Goal: Task Accomplishment & Management: Manage account settings

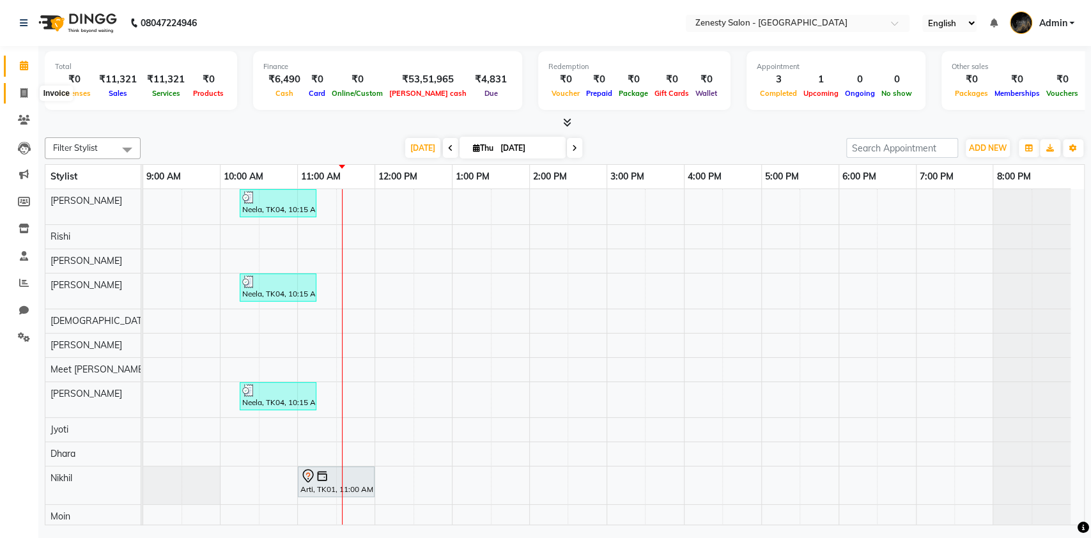
click at [24, 95] on icon at bounding box center [23, 93] width 7 height 10
select select "service"
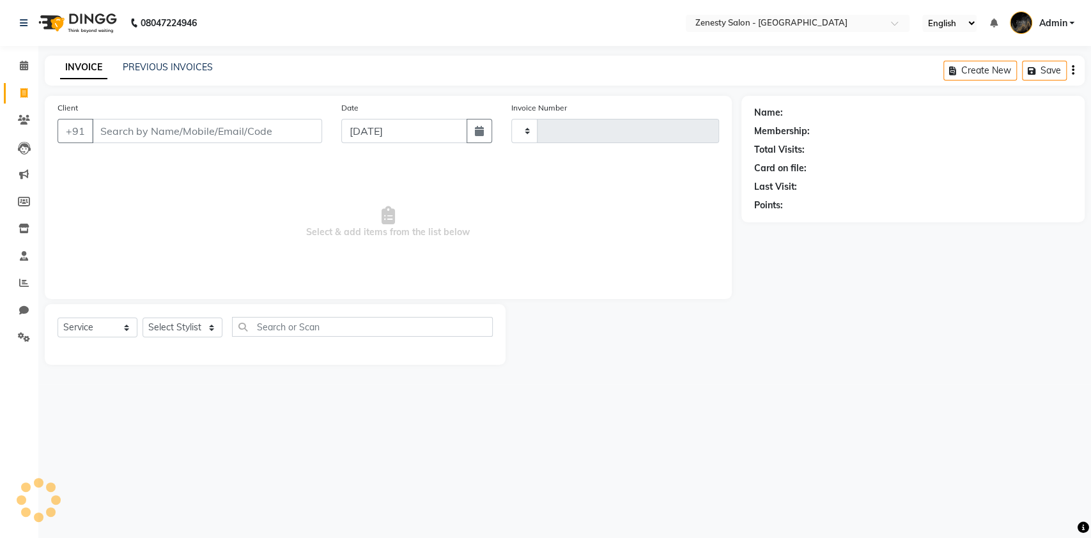
type input "5675"
select select "5713"
click at [20, 59] on span at bounding box center [24, 66] width 22 height 15
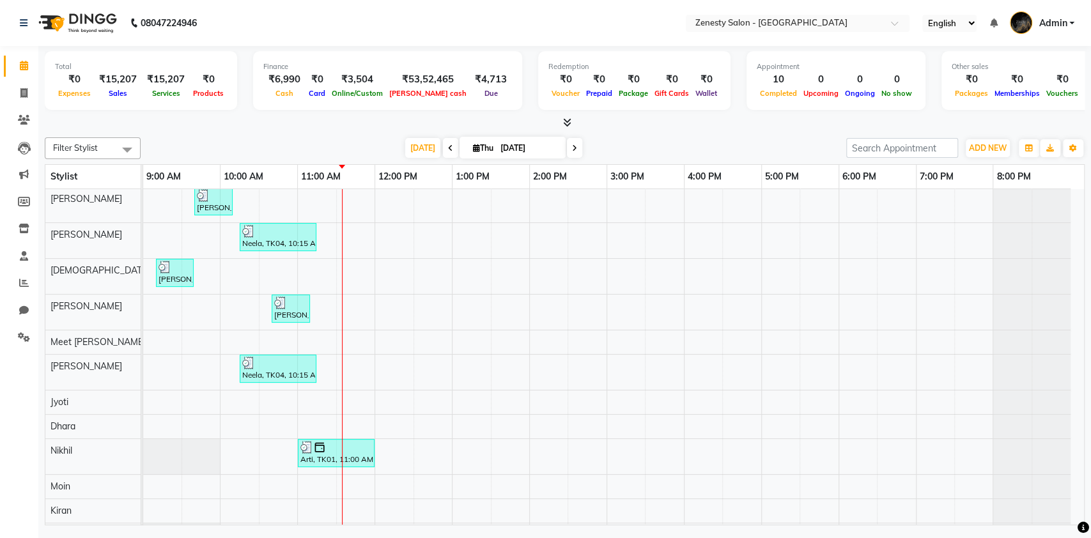
scroll to position [85, 0]
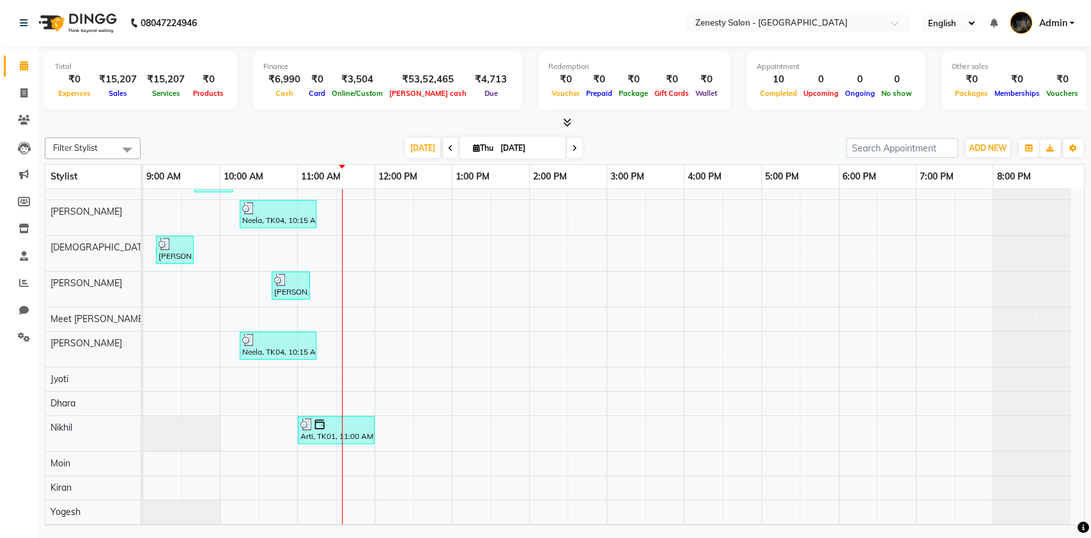
click at [327, 431] on div "Arti, TK01, 11:00 AM-11:00 AM, HAIRCUT-CREATIVE DIRECTOR" at bounding box center [336, 430] width 74 height 24
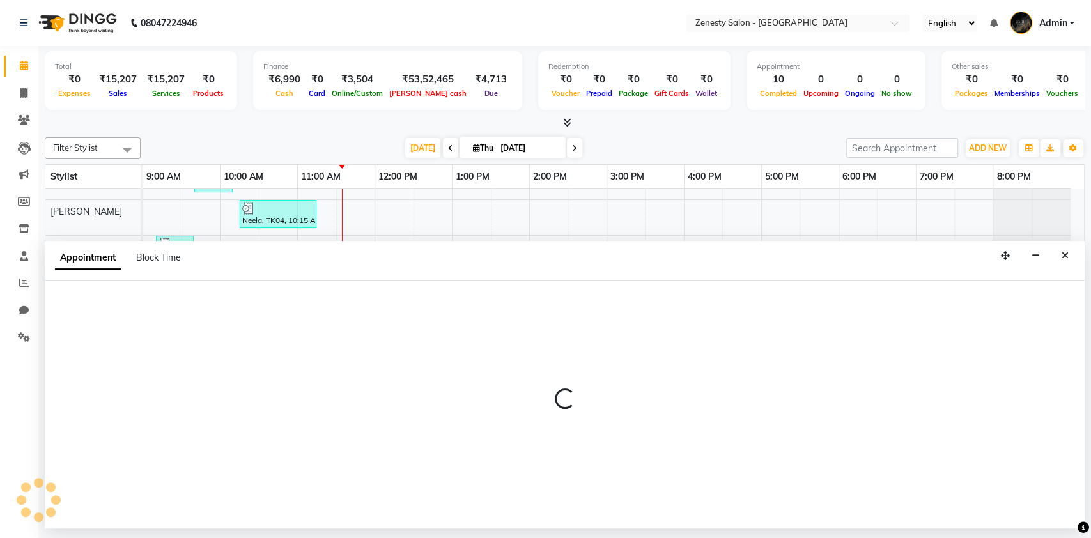
select select "39505"
select select "tentative"
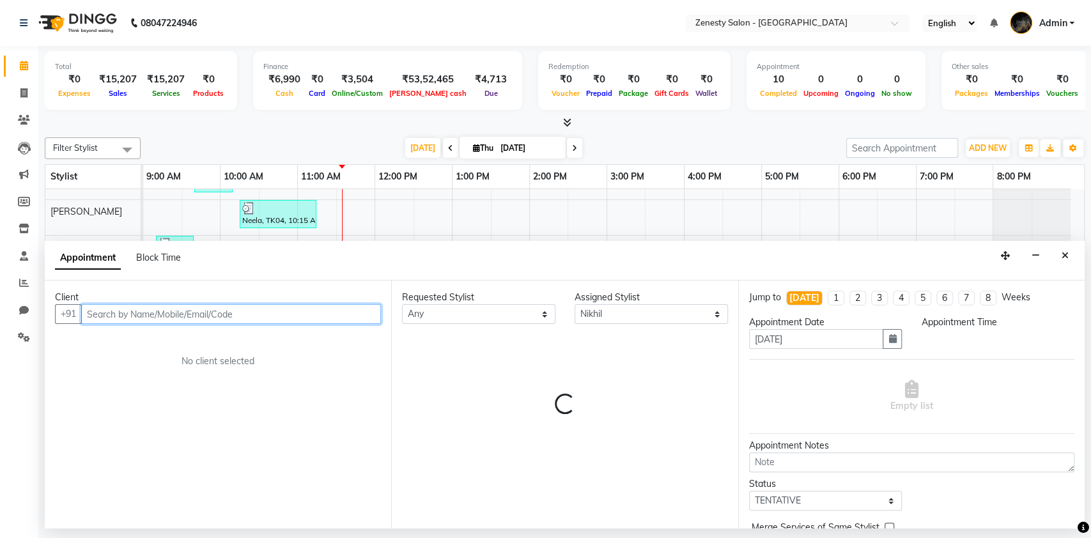
select select "900"
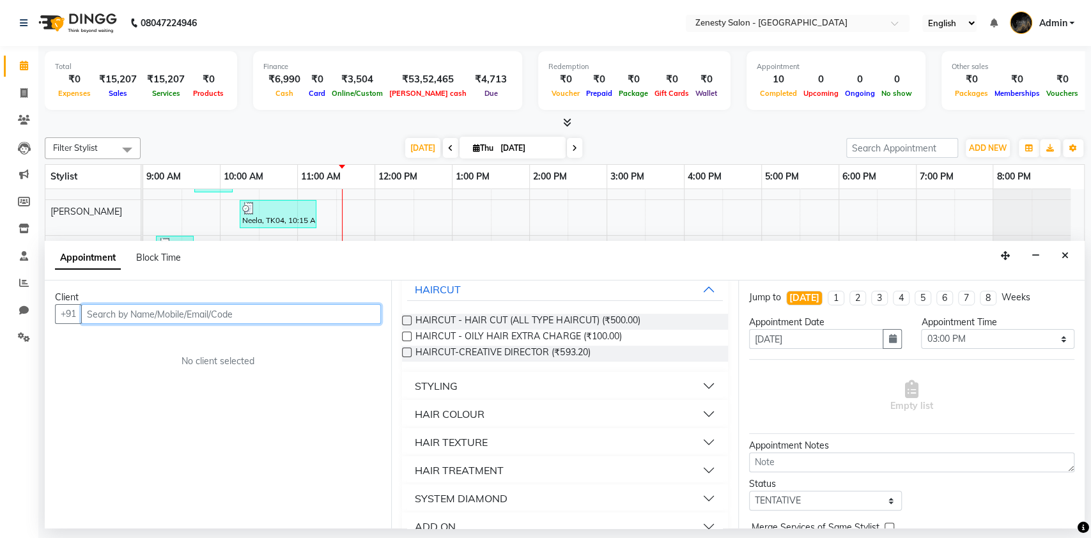
scroll to position [0, 0]
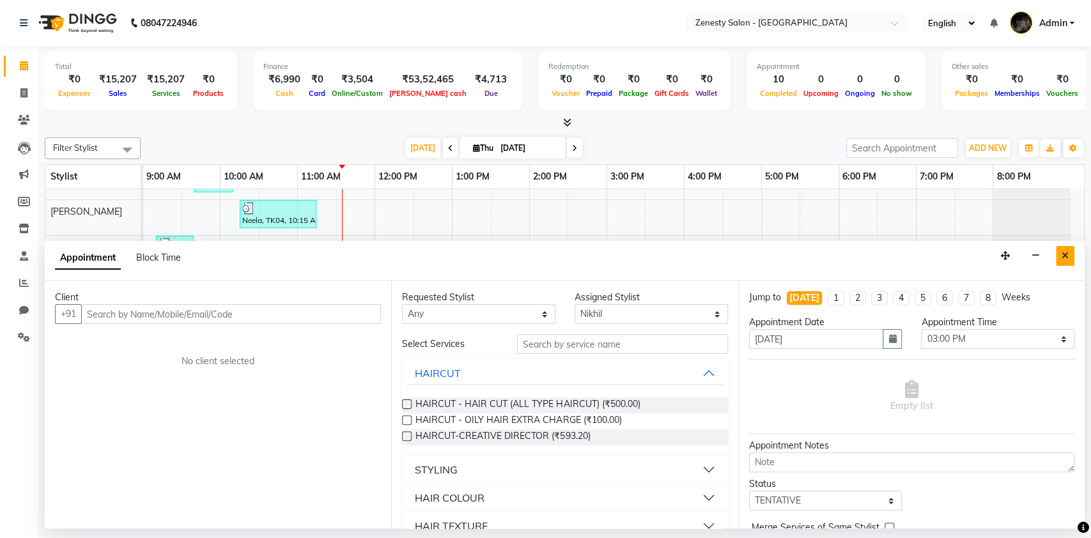
click at [1059, 255] on button "Close" at bounding box center [1065, 256] width 19 height 20
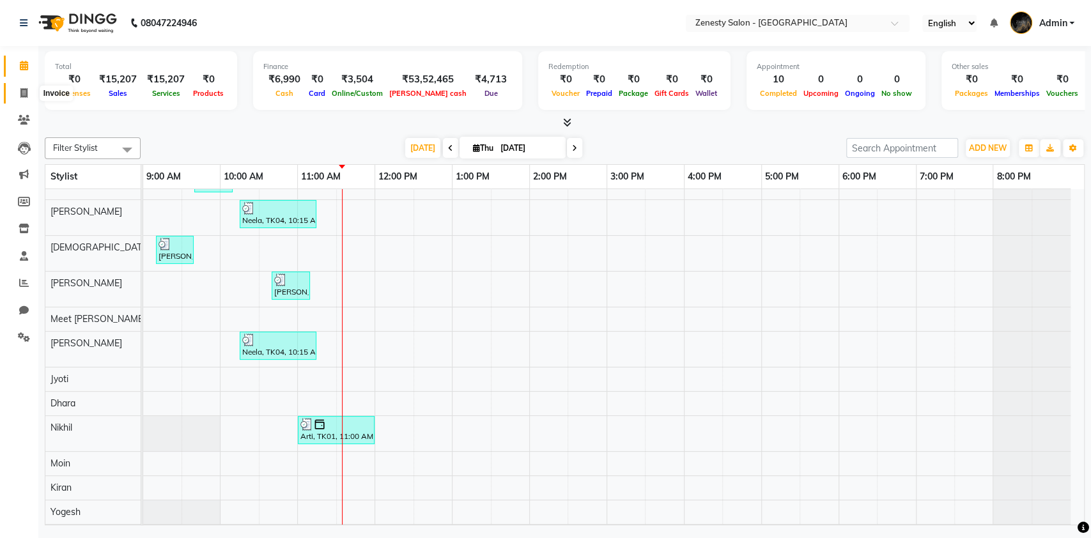
click at [29, 91] on span at bounding box center [24, 93] width 22 height 15
select select "service"
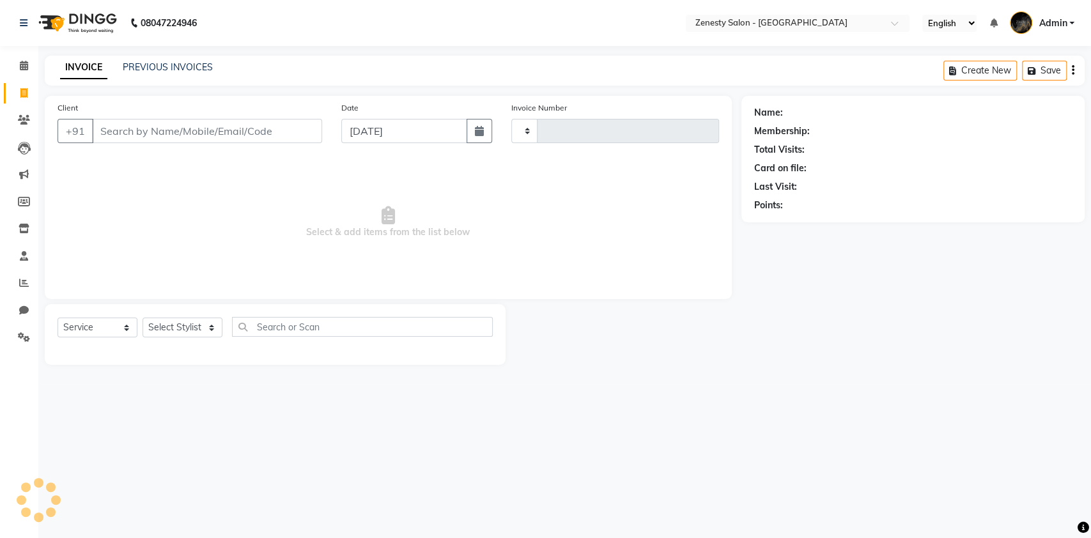
type input "5675"
select select "5713"
click at [205, 63] on link "PREVIOUS INVOICES" at bounding box center [168, 67] width 90 height 12
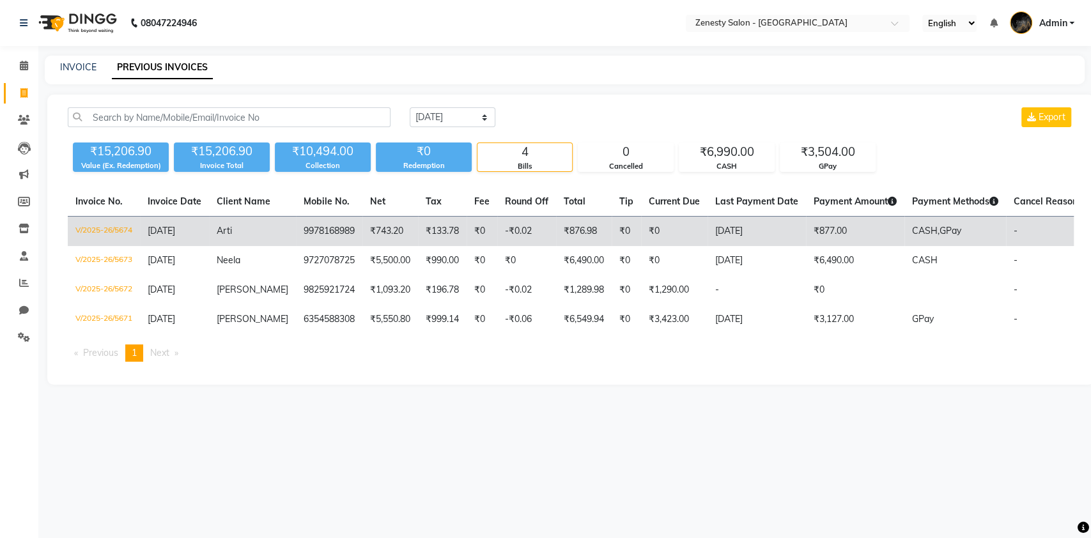
click at [442, 238] on td "₹133.78" at bounding box center [442, 232] width 49 height 30
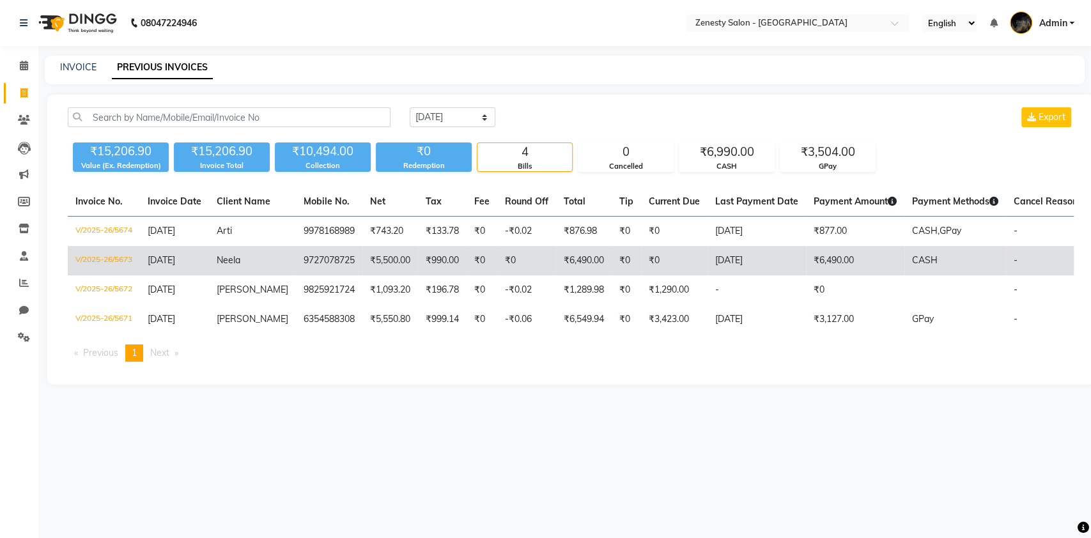
click at [390, 253] on td "₹5,500.00" at bounding box center [390, 260] width 56 height 29
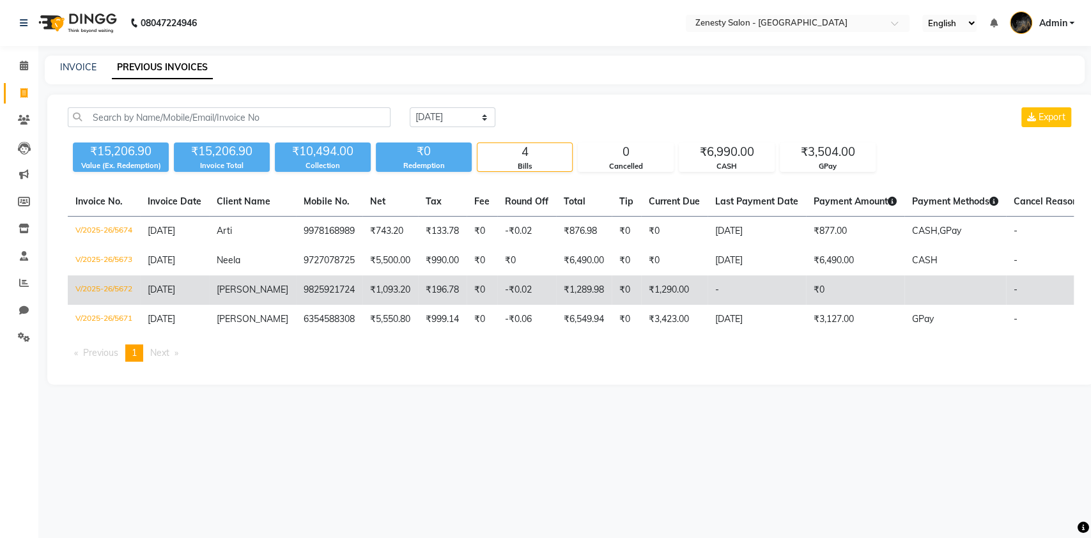
click at [326, 296] on td "9825921724" at bounding box center [329, 289] width 66 height 29
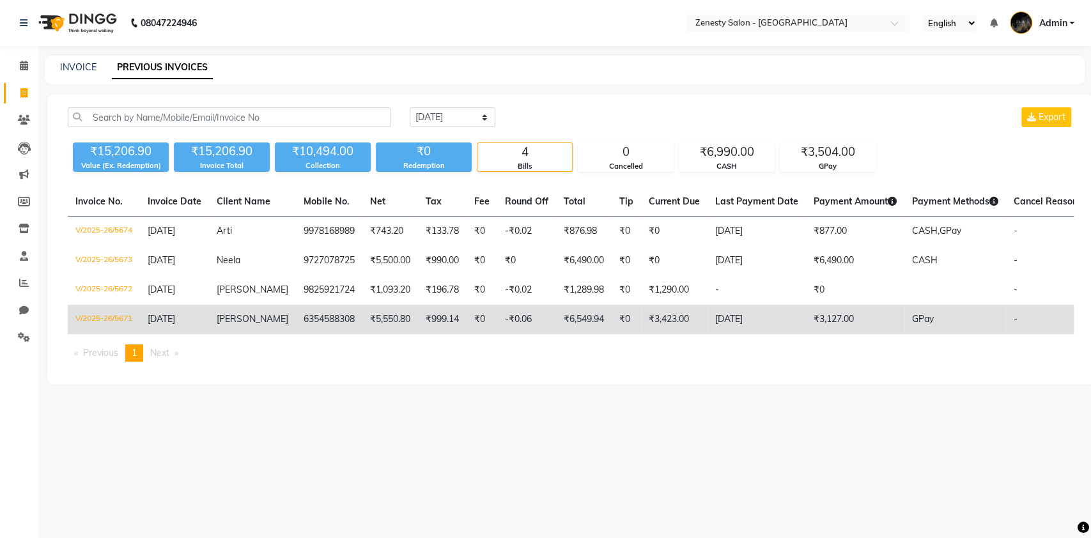
click at [382, 322] on td "₹5,550.80" at bounding box center [390, 319] width 56 height 29
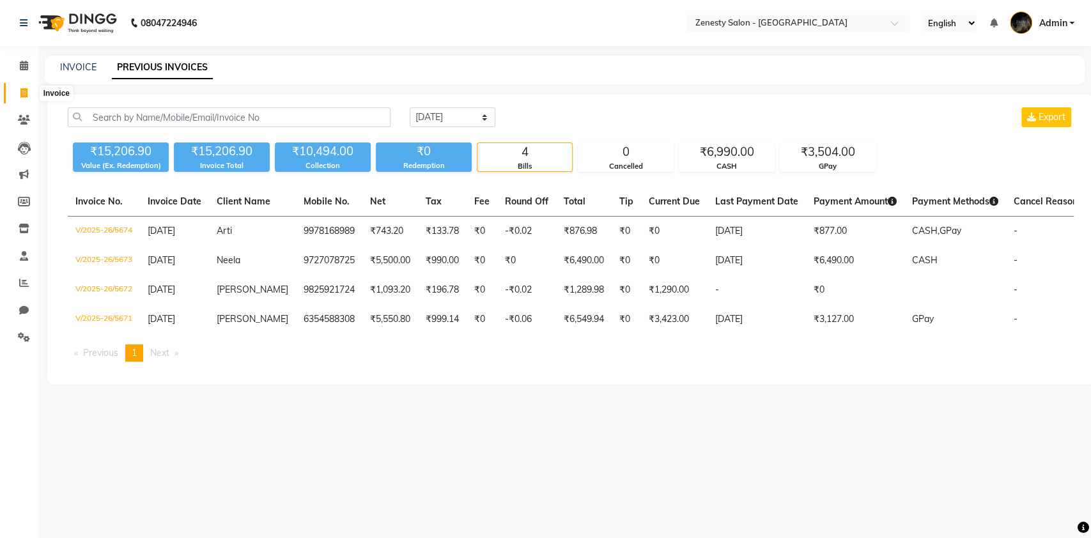
click at [18, 95] on span at bounding box center [24, 93] width 22 height 15
select select "service"
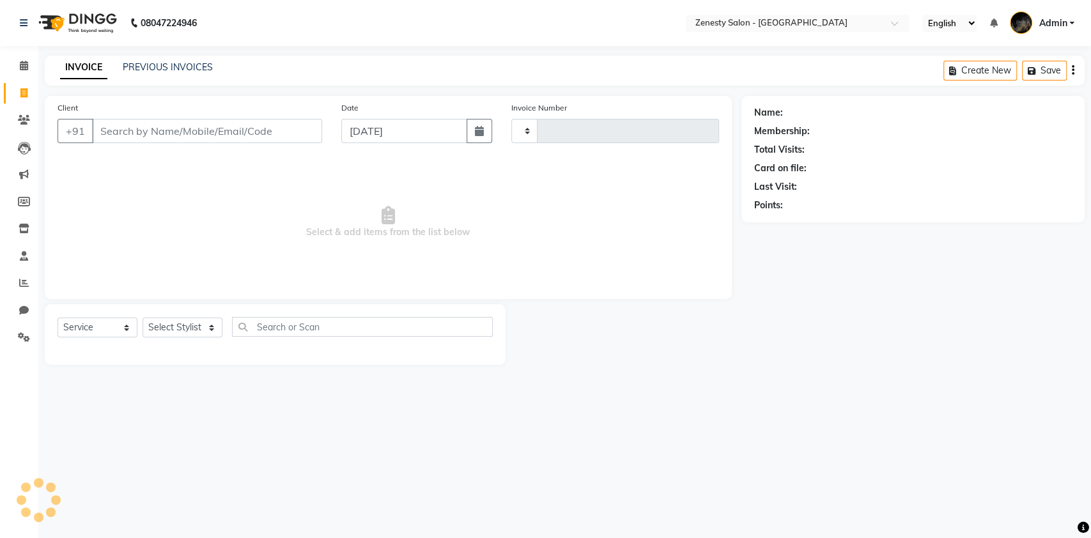
type input "5675"
select select "5713"
click at [755, 24] on input "text" at bounding box center [784, 24] width 185 height 13
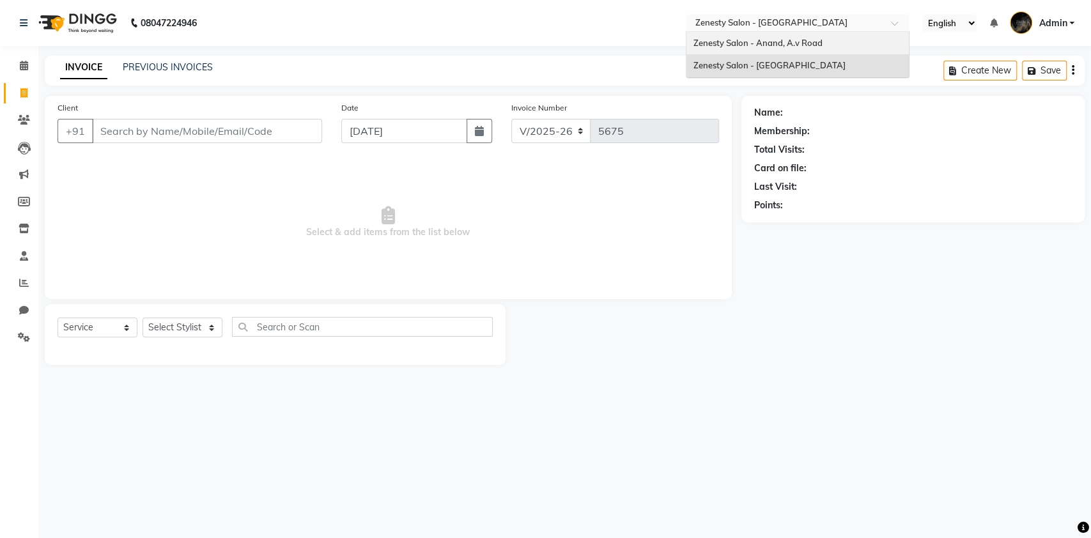
click at [719, 40] on span "Zenesty Salon - Anand, A.v Road" at bounding box center [757, 43] width 129 height 10
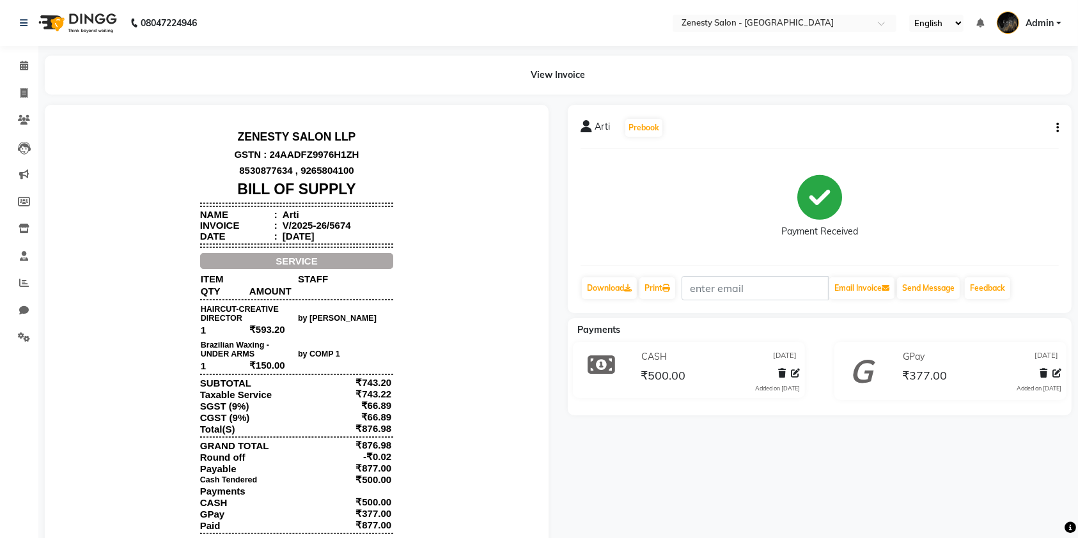
click at [1056, 128] on icon "button" at bounding box center [1057, 128] width 3 height 1
click at [964, 161] on div "Print Settings" at bounding box center [994, 160] width 88 height 16
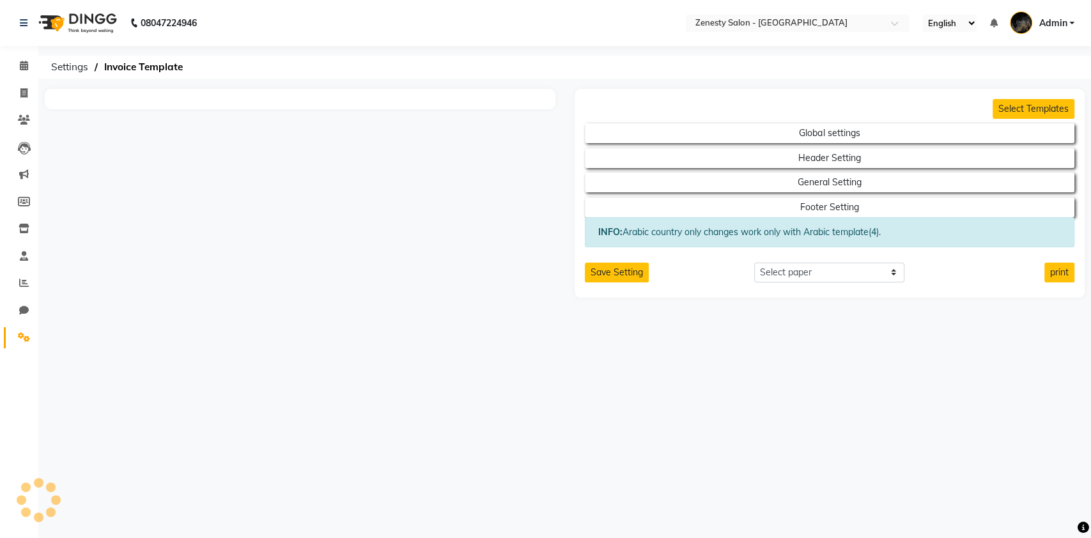
select select "thermal"
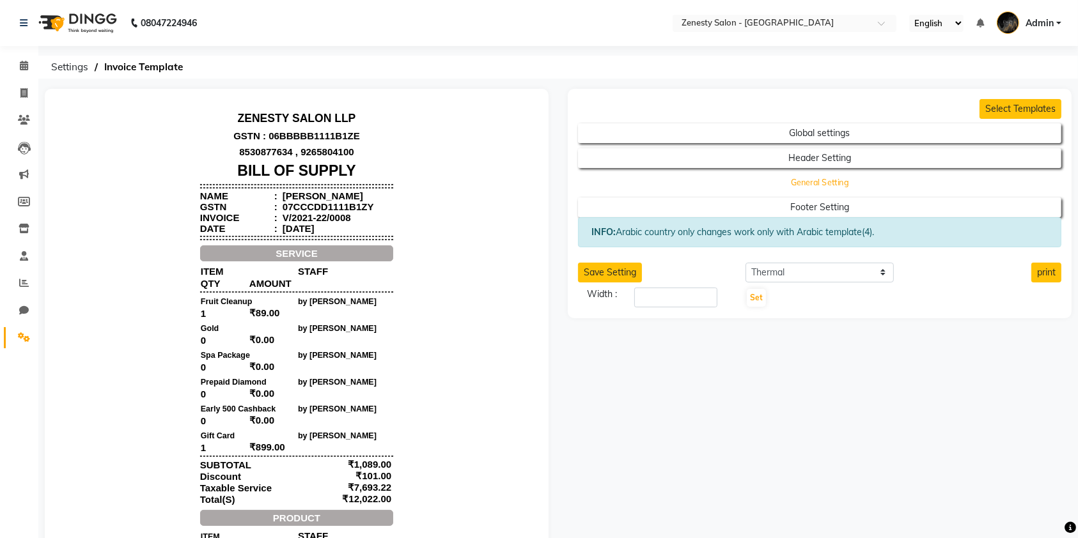
click at [753, 175] on button "General Setting" at bounding box center [819, 183] width 435 height 18
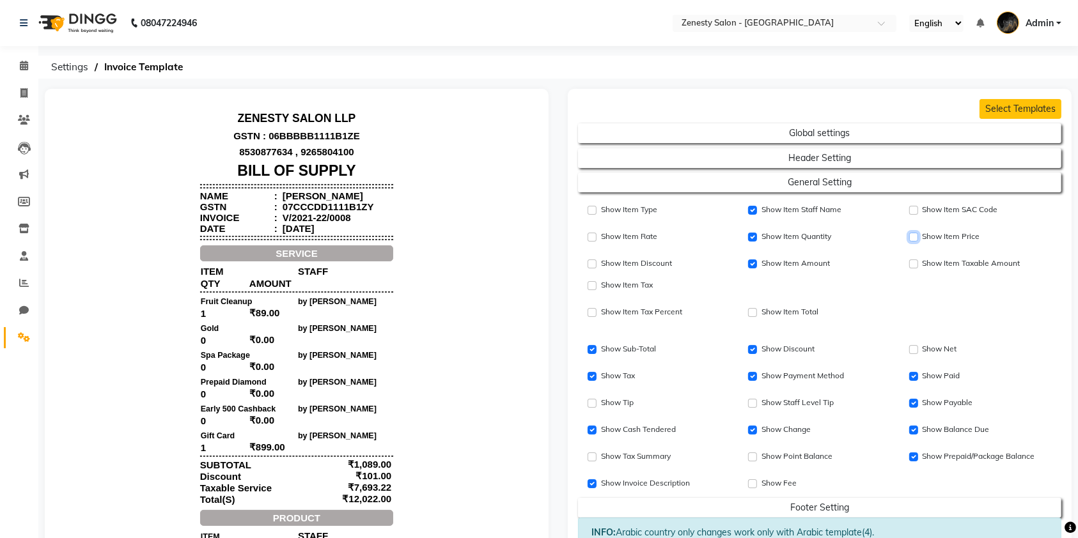
click at [913, 236] on input "Show Item Price" at bounding box center [913, 237] width 9 height 9
checkbox input "true"
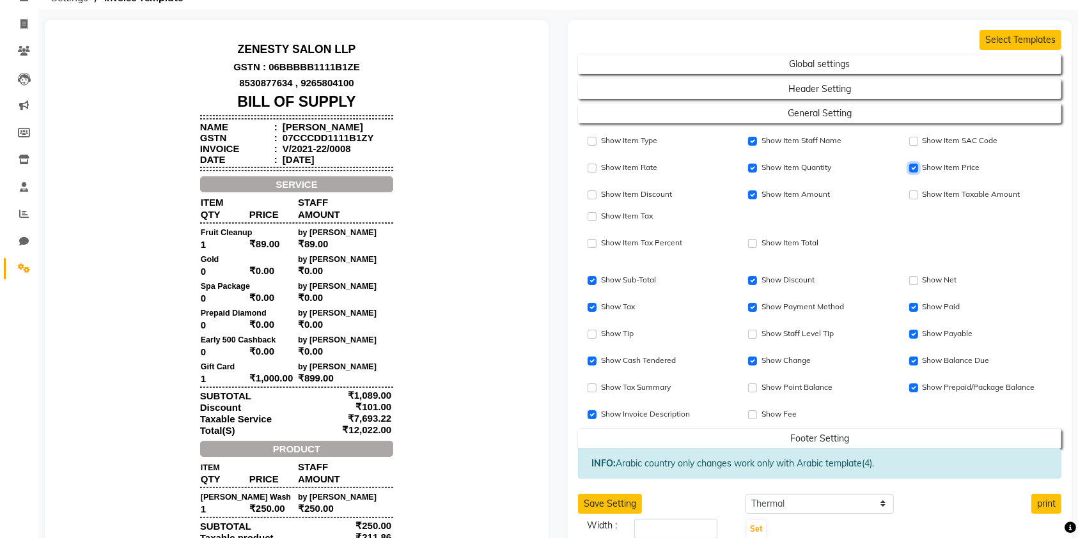
scroll to position [85, 0]
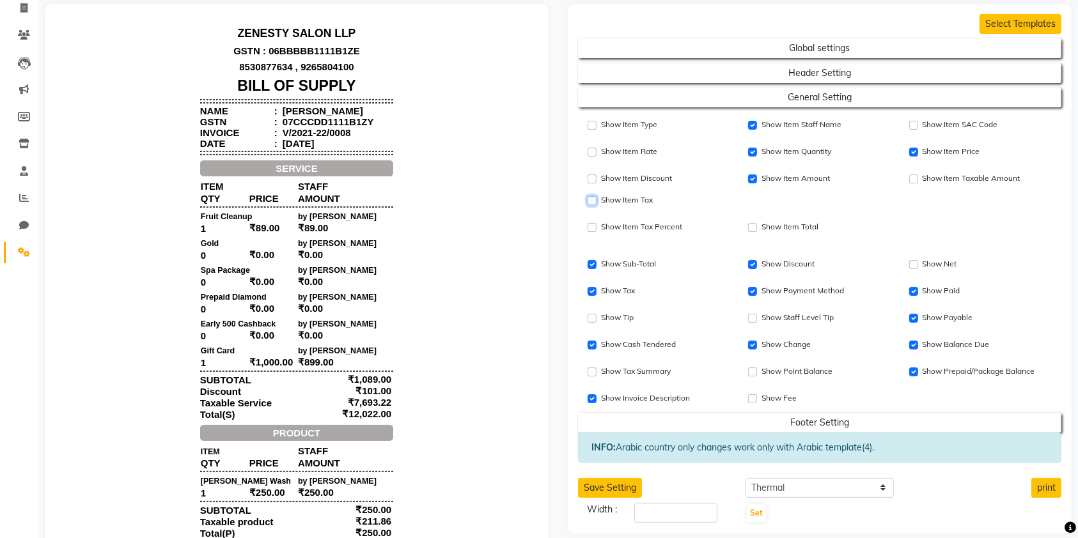
click at [593, 199] on input "Show Item Price" at bounding box center [591, 200] width 9 height 9
checkbox input "true"
click at [910, 153] on input "Show Item Price" at bounding box center [913, 152] width 9 height 9
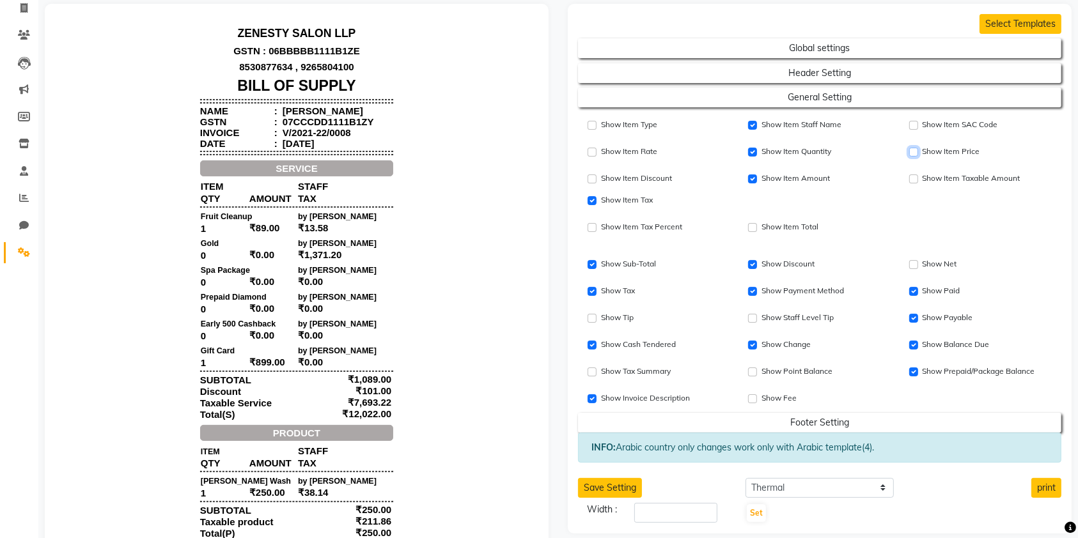
click at [910, 153] on input "Show Item Price" at bounding box center [913, 152] width 9 height 9
checkbox input "true"
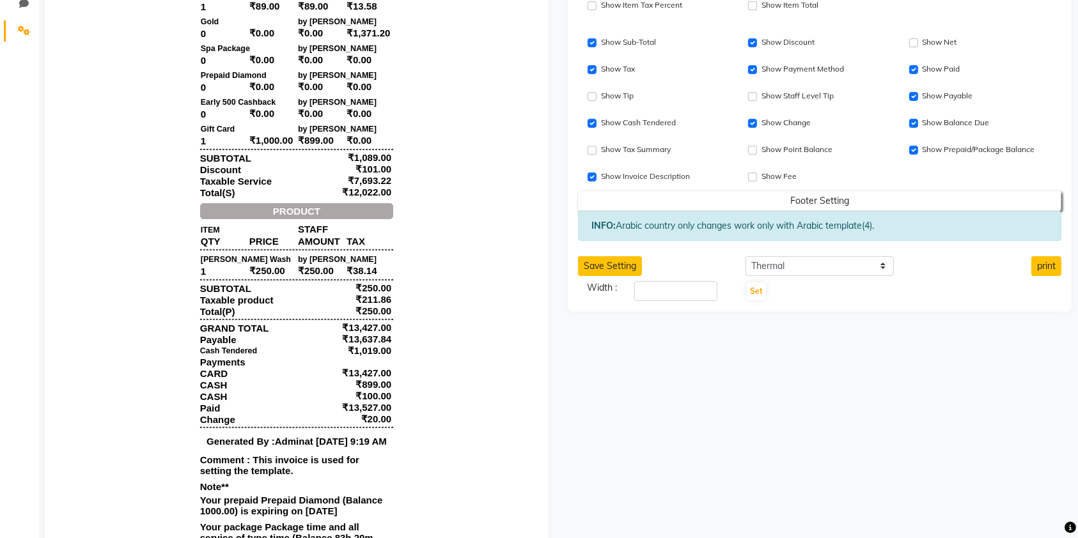
scroll to position [341, 0]
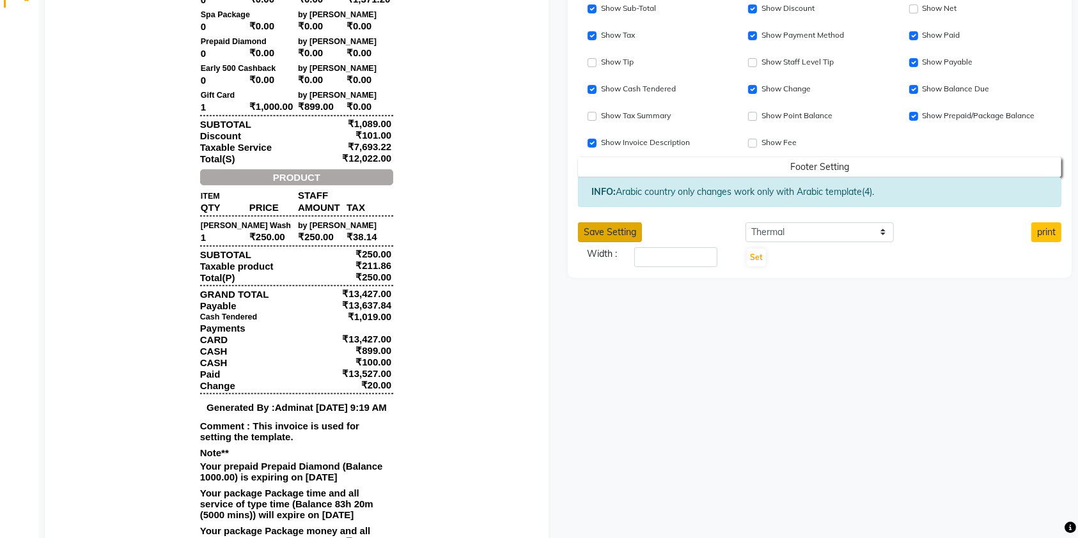
click at [624, 225] on button "Save Setting" at bounding box center [610, 232] width 64 height 20
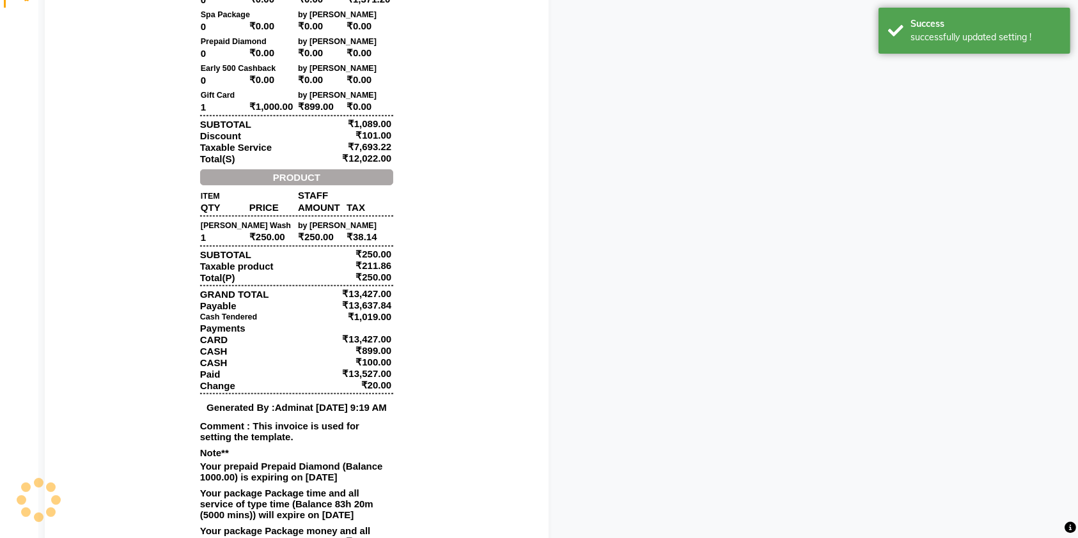
scroll to position [0, 0]
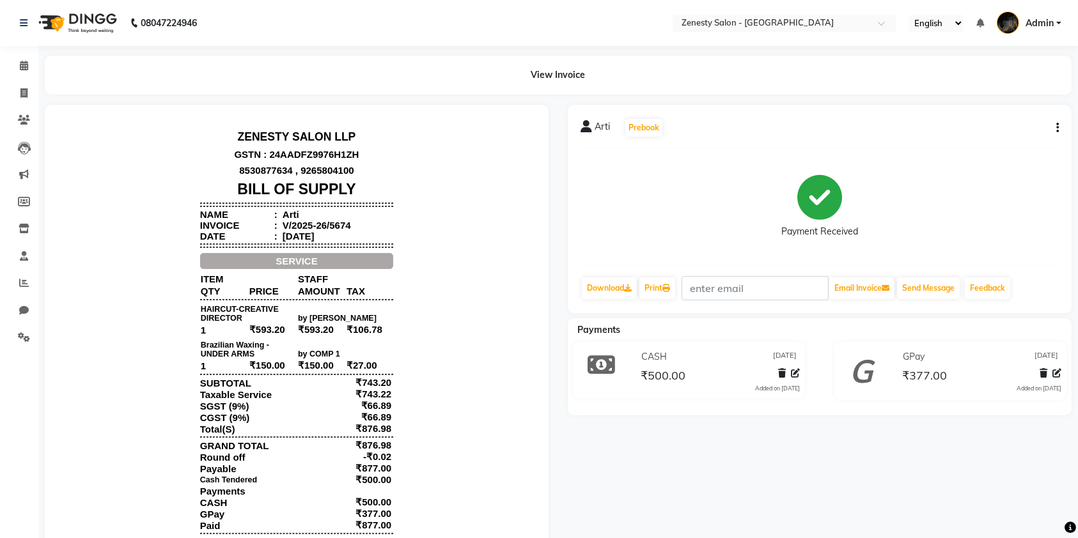
scroll to position [84, 0]
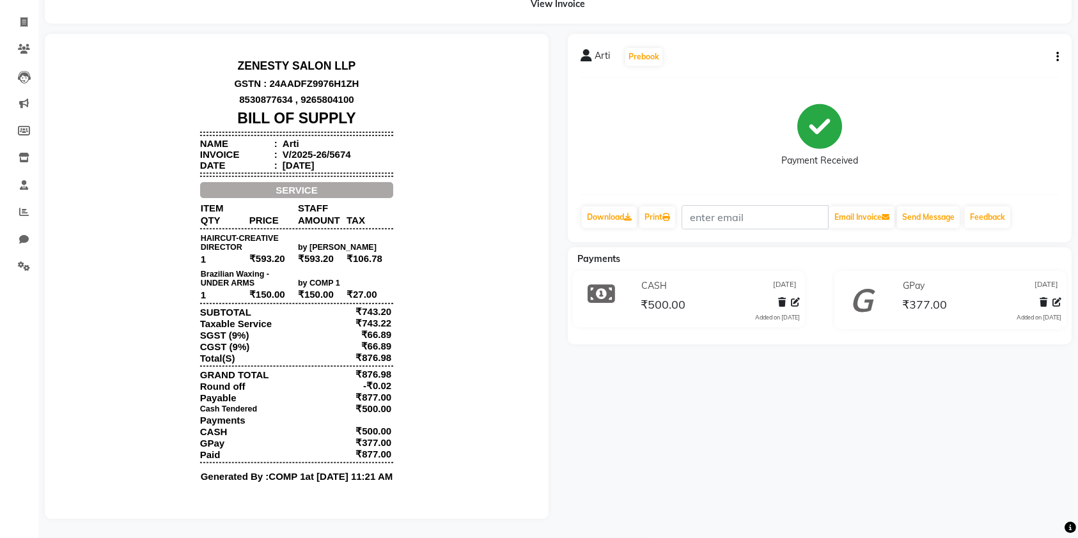
click at [1054, 50] on button "button" at bounding box center [1055, 56] width 8 height 13
click at [987, 81] on div "Print Settings" at bounding box center [994, 89] width 88 height 16
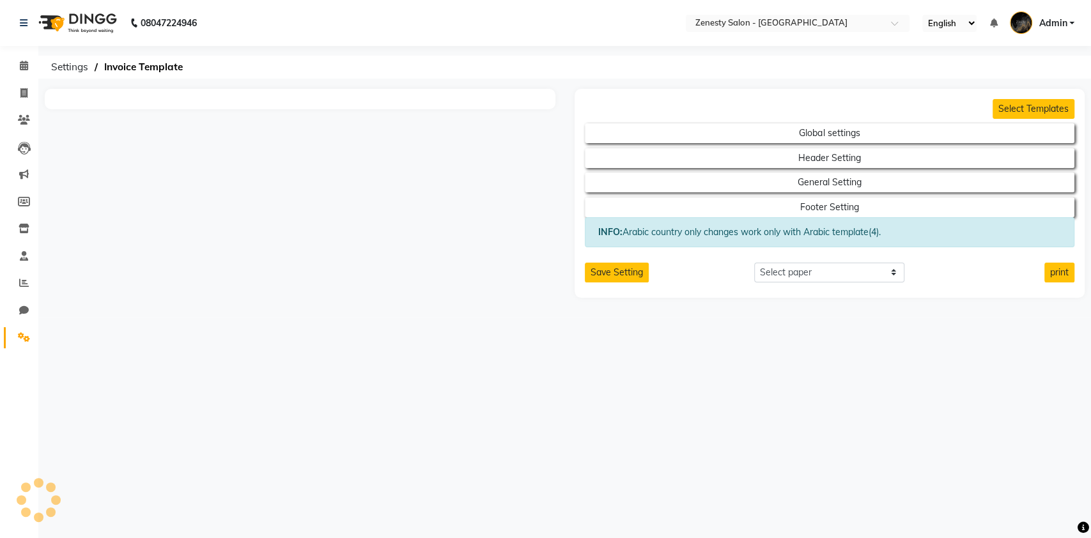
select select "thermal"
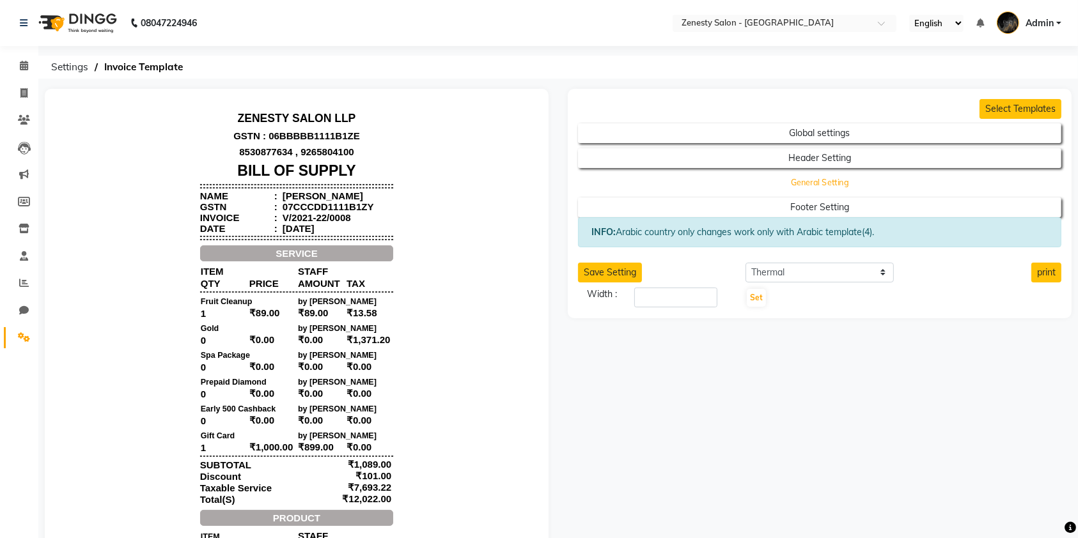
click at [835, 189] on button "General Setting" at bounding box center [819, 183] width 435 height 18
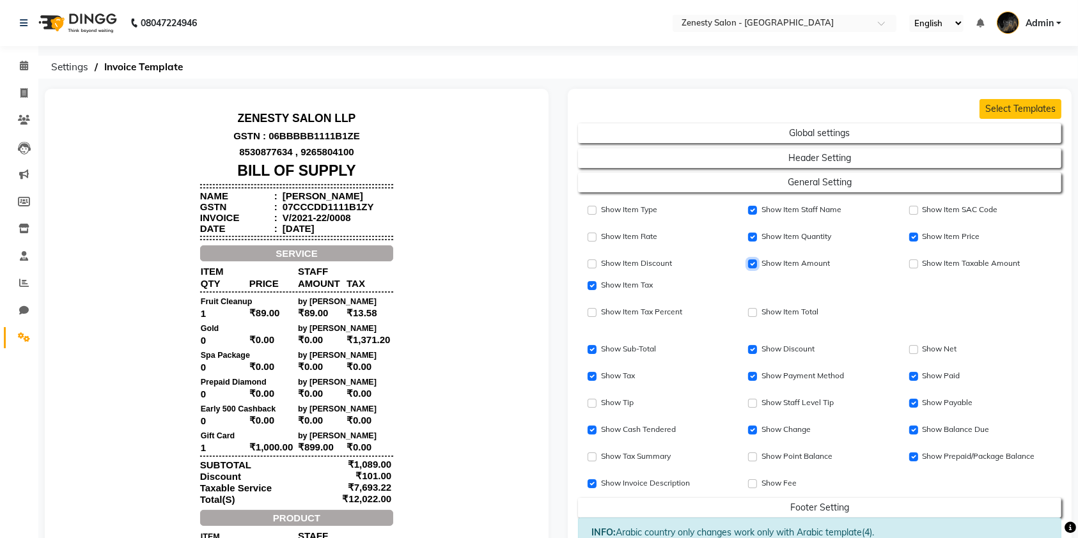
click at [751, 264] on input "Show Item SAC Code" at bounding box center [752, 263] width 9 height 9
checkbox input "true"
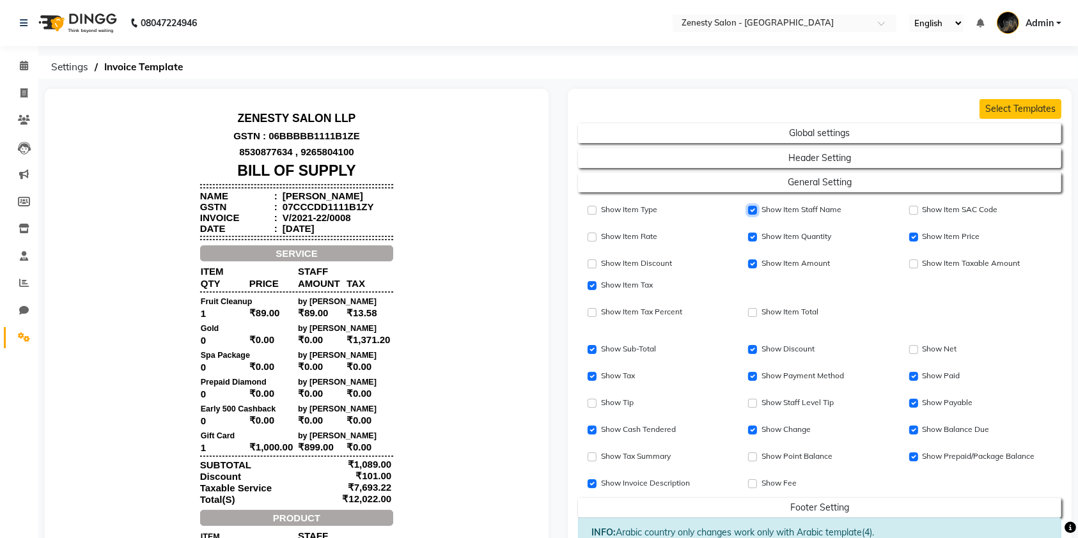
click at [754, 212] on input "Show Item Staff Name" at bounding box center [752, 210] width 9 height 9
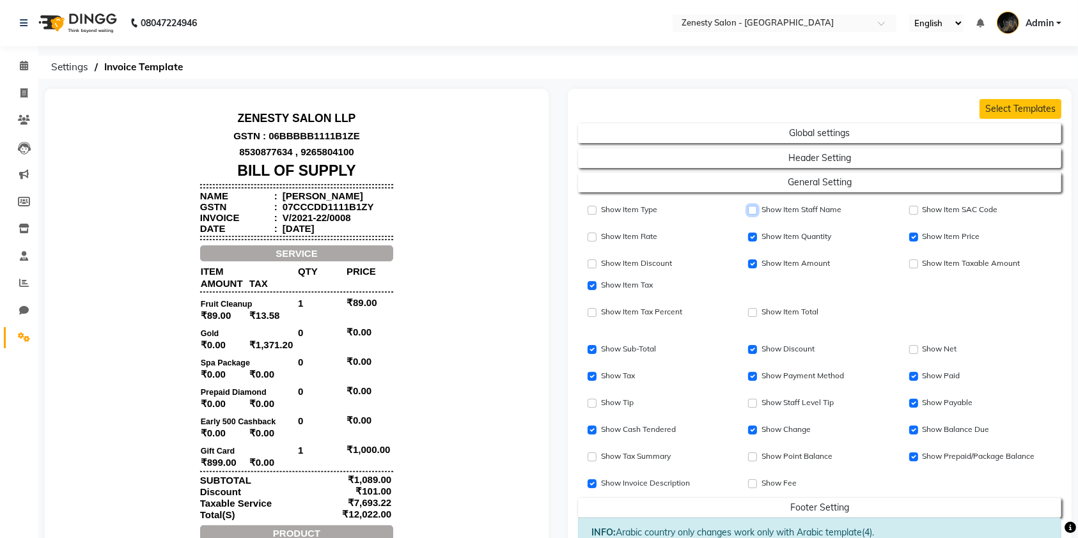
click at [754, 212] on input "Show Item Staff Name" at bounding box center [752, 210] width 9 height 9
checkbox input "true"
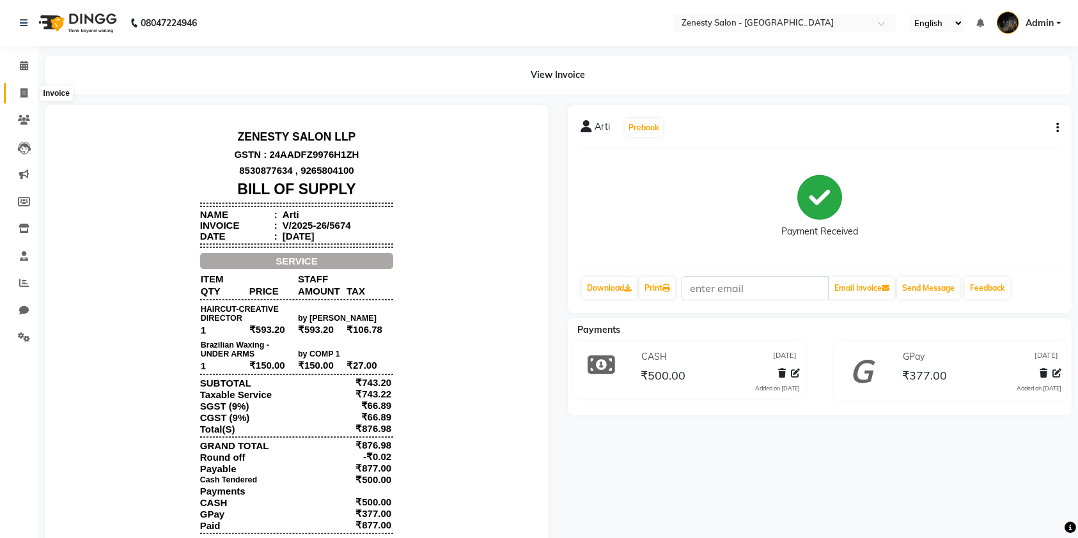
click at [22, 96] on icon at bounding box center [23, 93] width 7 height 10
select select "service"
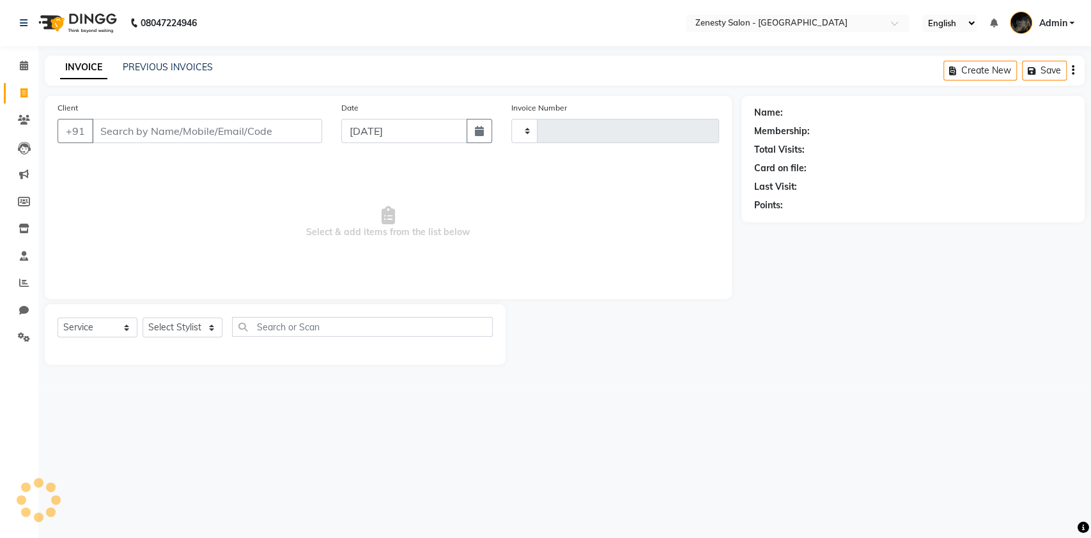
type input "5675"
select select "5713"
click at [19, 130] on li "Clients" at bounding box center [19, 120] width 38 height 27
click at [20, 125] on icon at bounding box center [24, 120] width 12 height 10
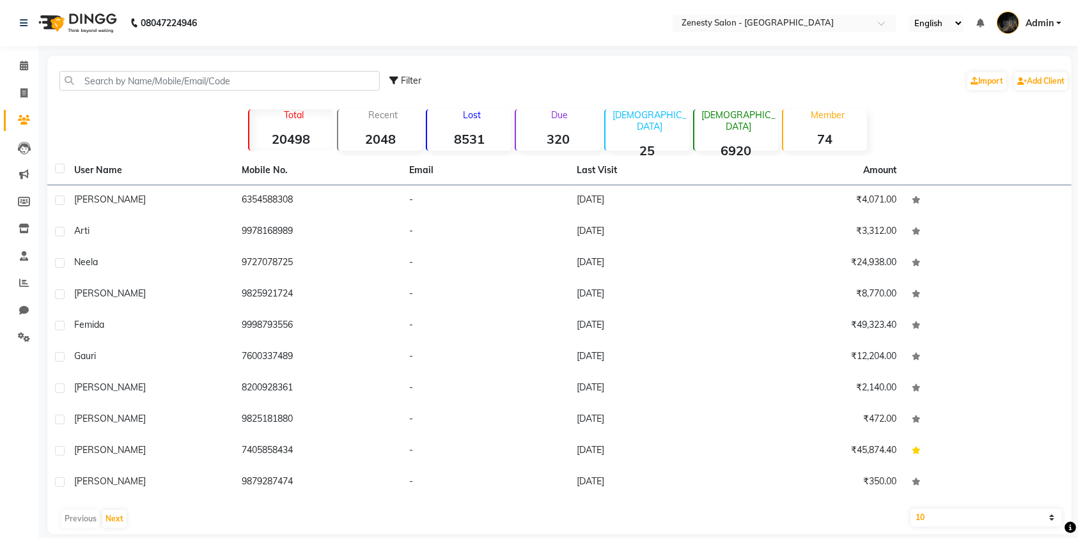
click at [576, 127] on div "Due 320" at bounding box center [557, 130] width 85 height 42
click at [562, 134] on strong "320" at bounding box center [558, 139] width 84 height 16
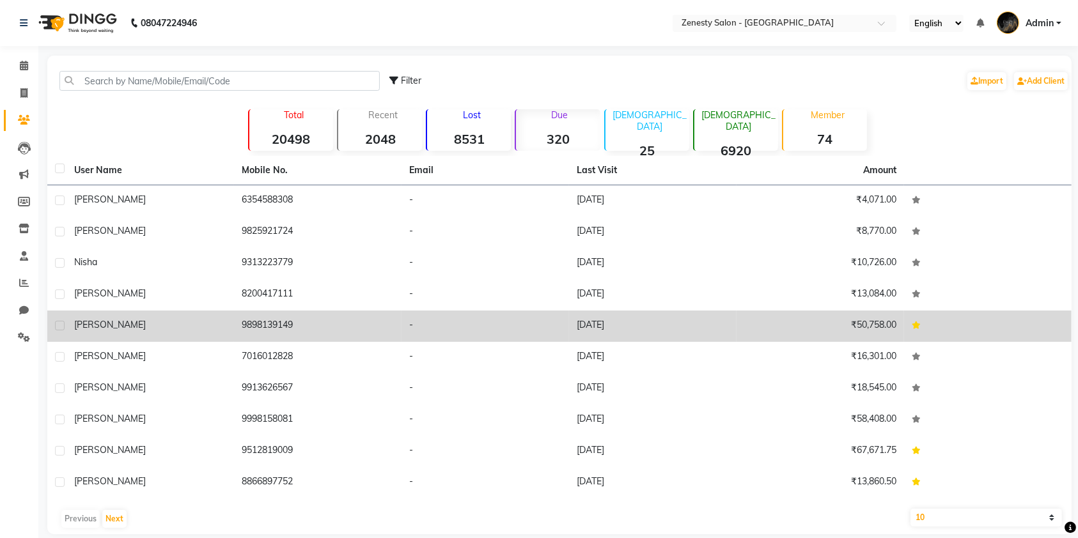
click at [603, 321] on td "02-09-2025" at bounding box center [652, 326] width 167 height 31
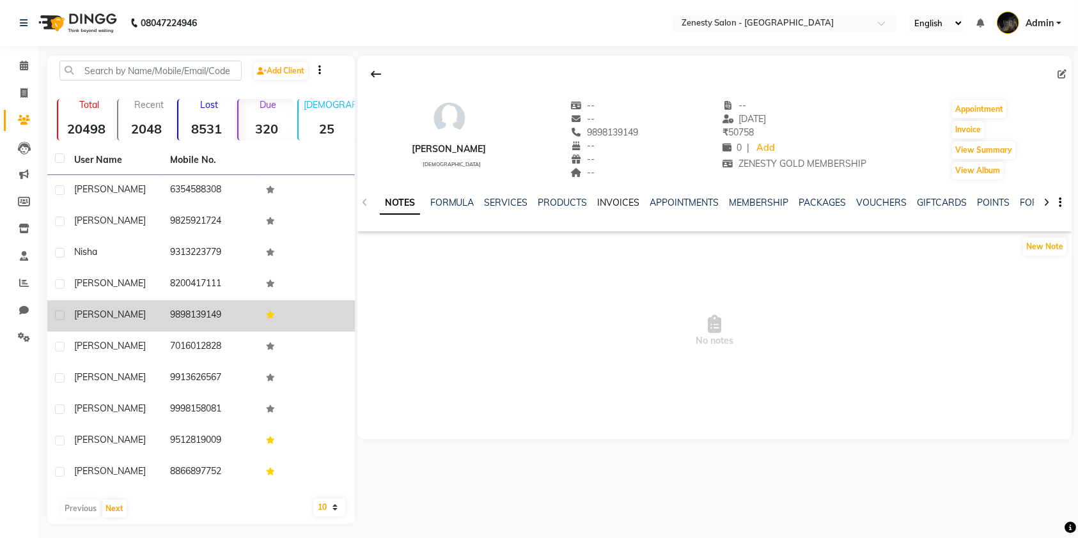
click at [617, 203] on link "INVOICES" at bounding box center [619, 203] width 42 height 12
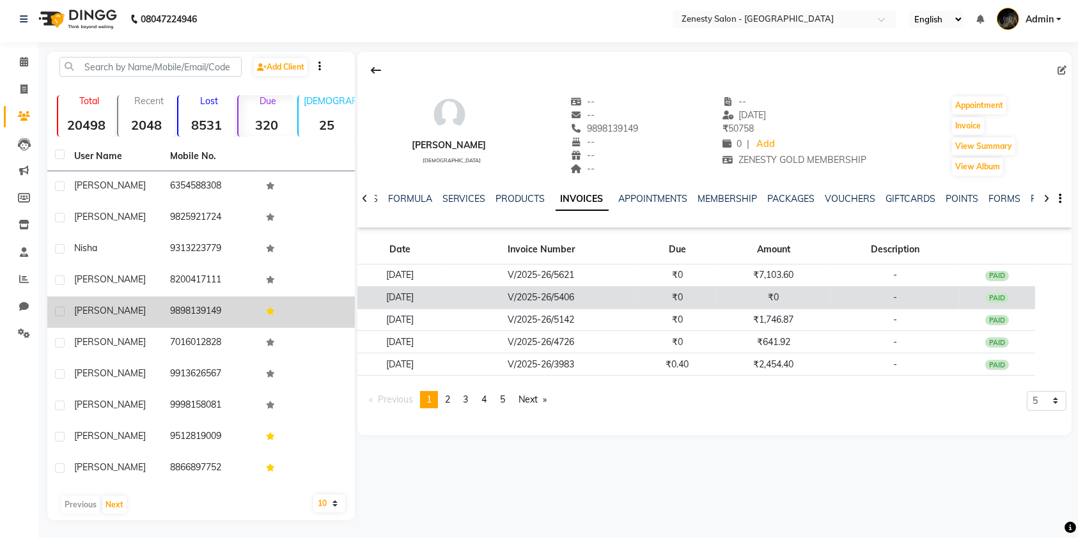
scroll to position [5, 0]
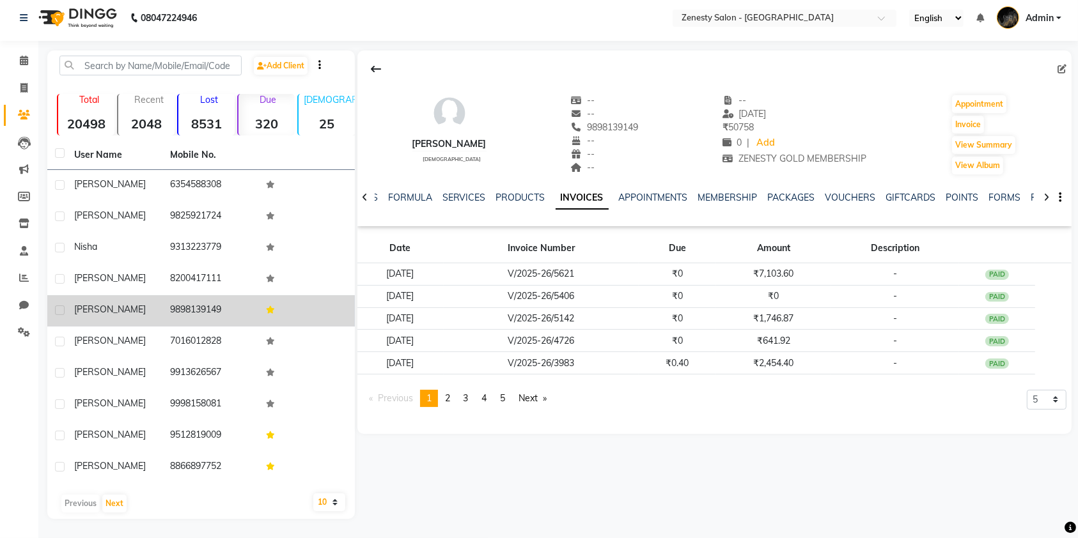
click at [1037, 388] on app-client-invoices "Date Invoice Number Due Amount Description 02-09-2025 V/2025-26/5621 ₹0 ₹7,103.…" at bounding box center [714, 324] width 714 height 186
click at [1037, 392] on select "5 10 50 100 500" at bounding box center [1046, 400] width 40 height 20
select select "500"
click at [1026, 410] on select "5 10 50 100 500" at bounding box center [1046, 400] width 40 height 20
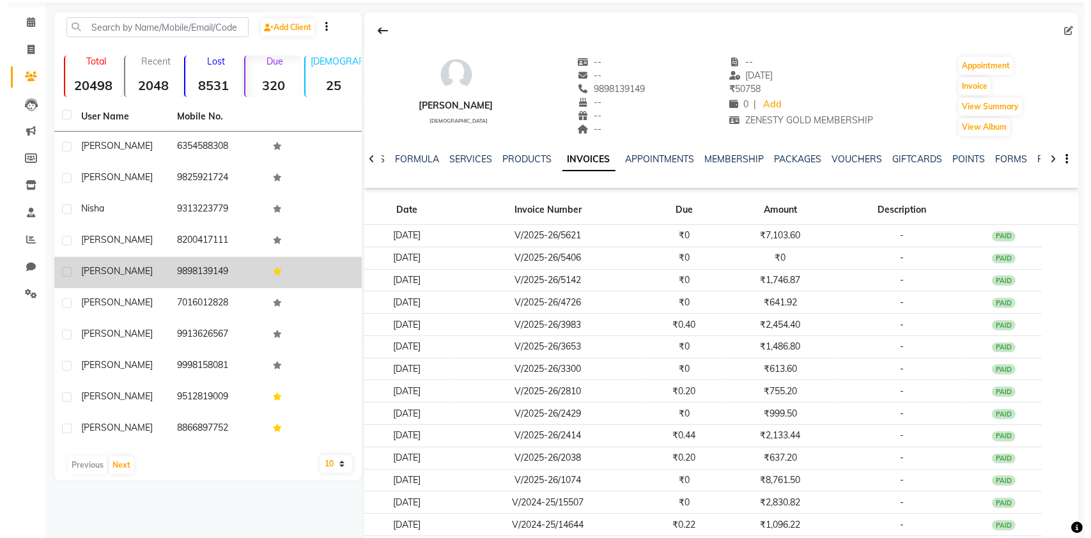
scroll to position [0, 0]
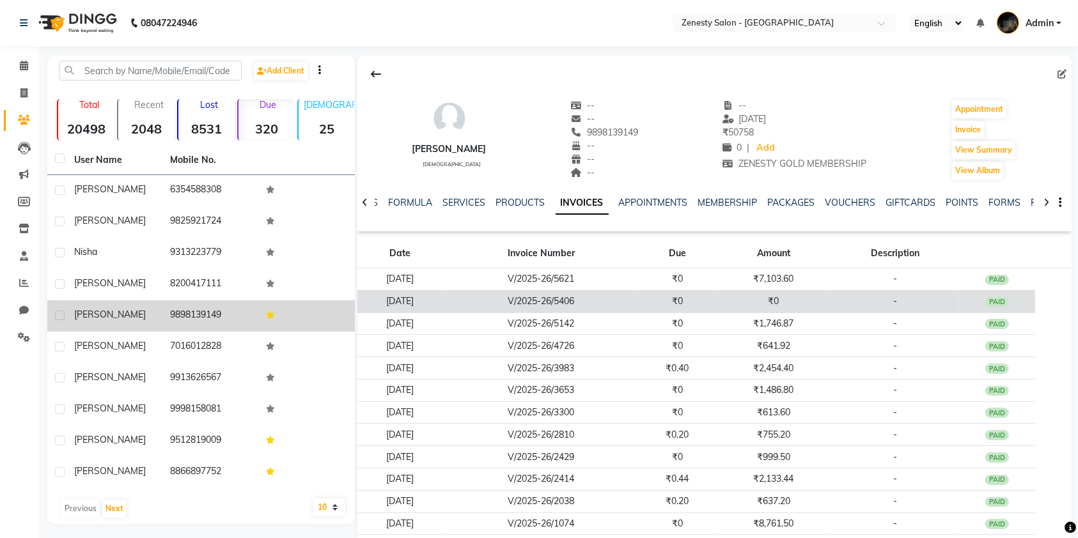
click at [716, 305] on td "₹0" at bounding box center [677, 301] width 77 height 22
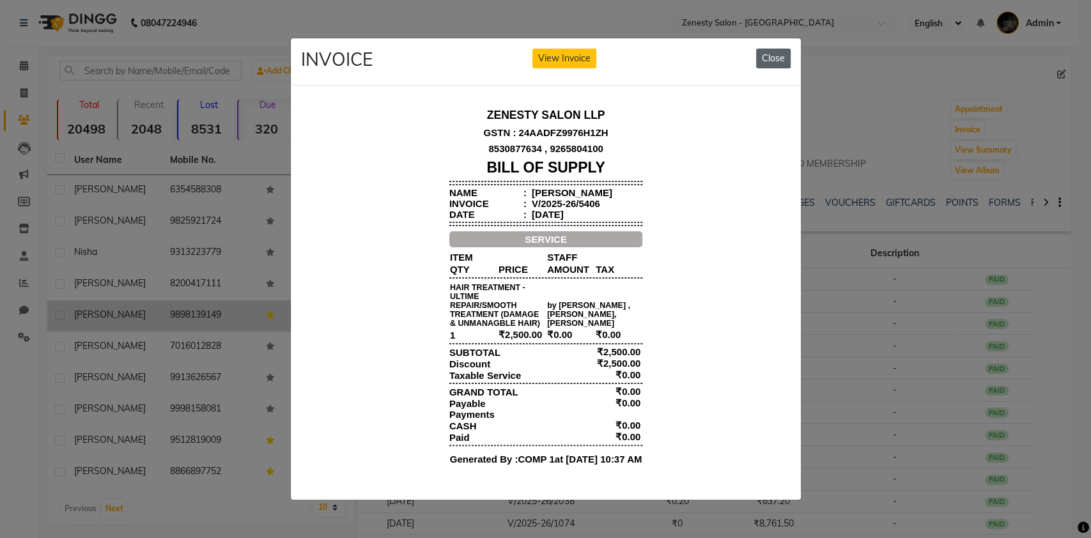
click at [761, 56] on button "Close" at bounding box center [773, 59] width 35 height 20
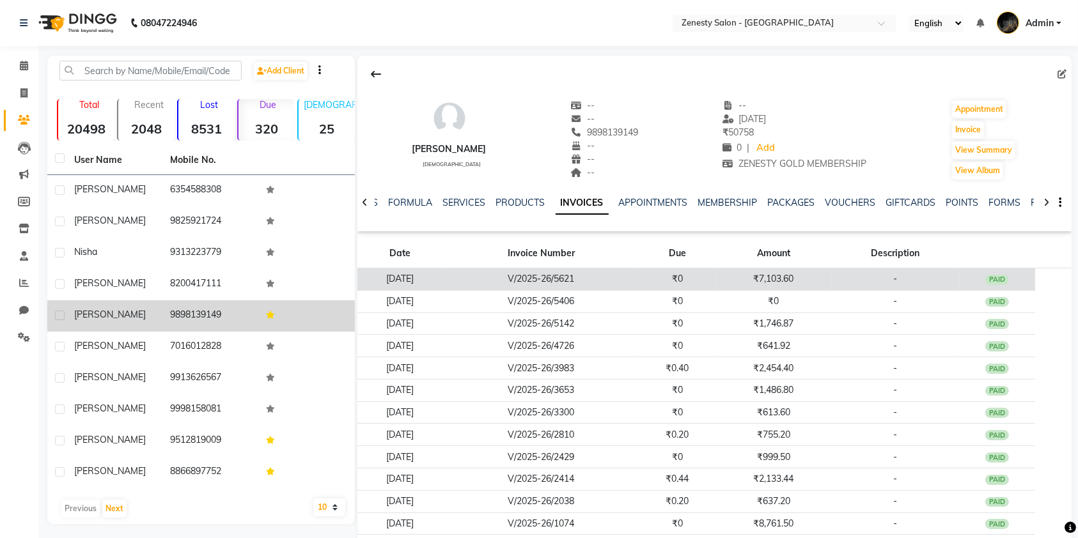
click at [780, 281] on td "₹7,103.60" at bounding box center [773, 279] width 115 height 22
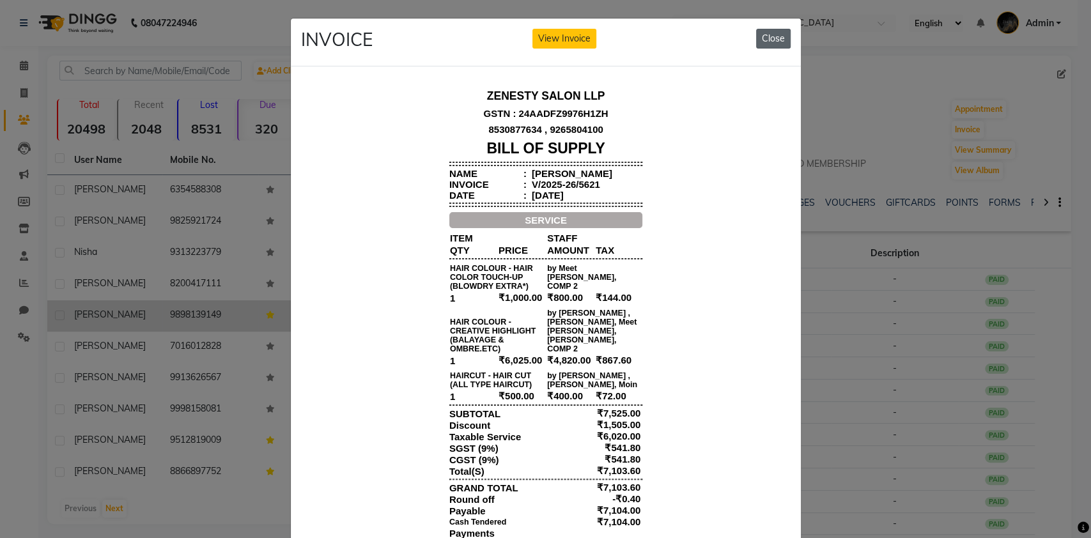
click at [765, 37] on button "Close" at bounding box center [773, 39] width 35 height 20
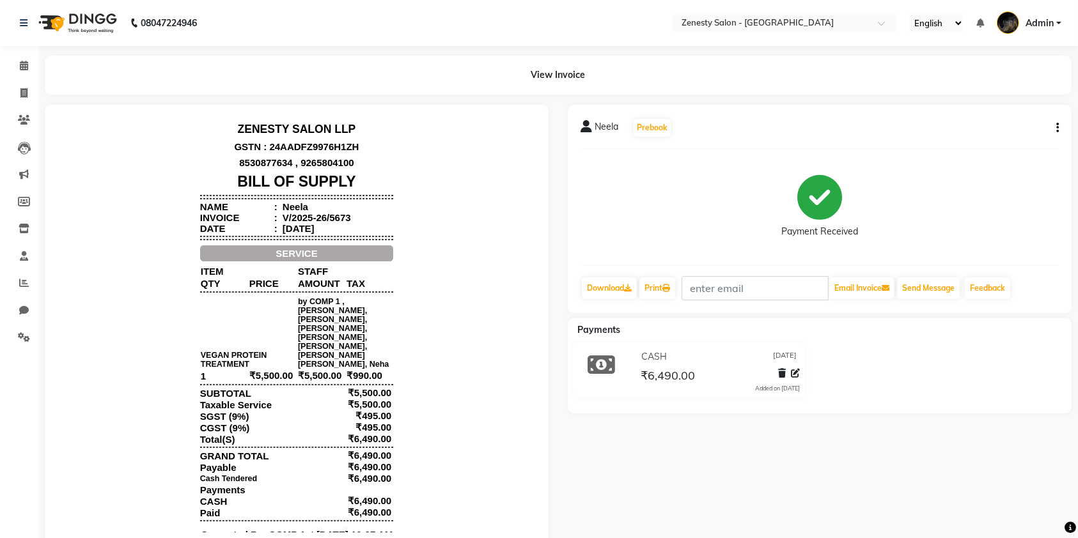
scroll to position [10, 0]
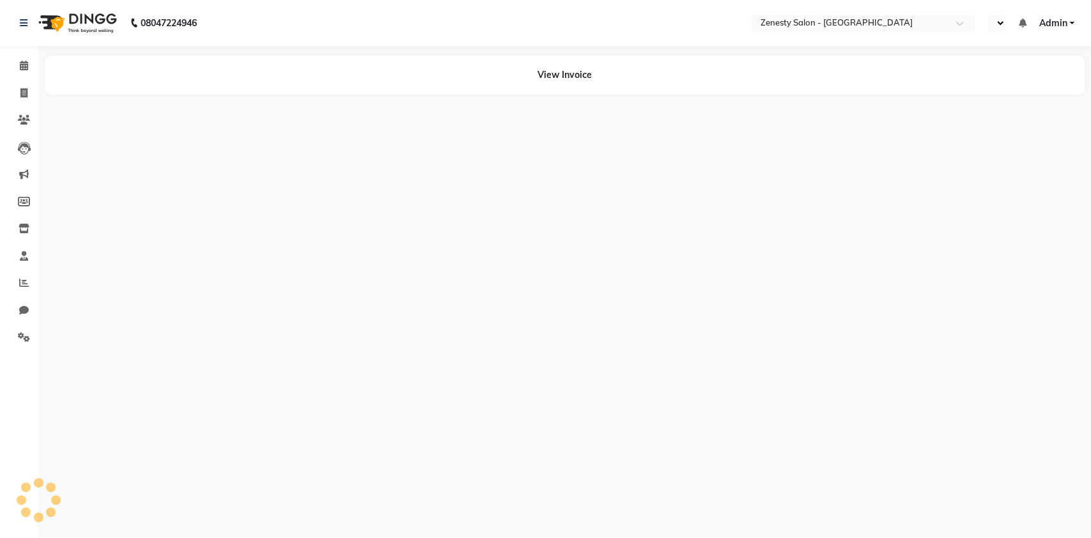
select select "en"
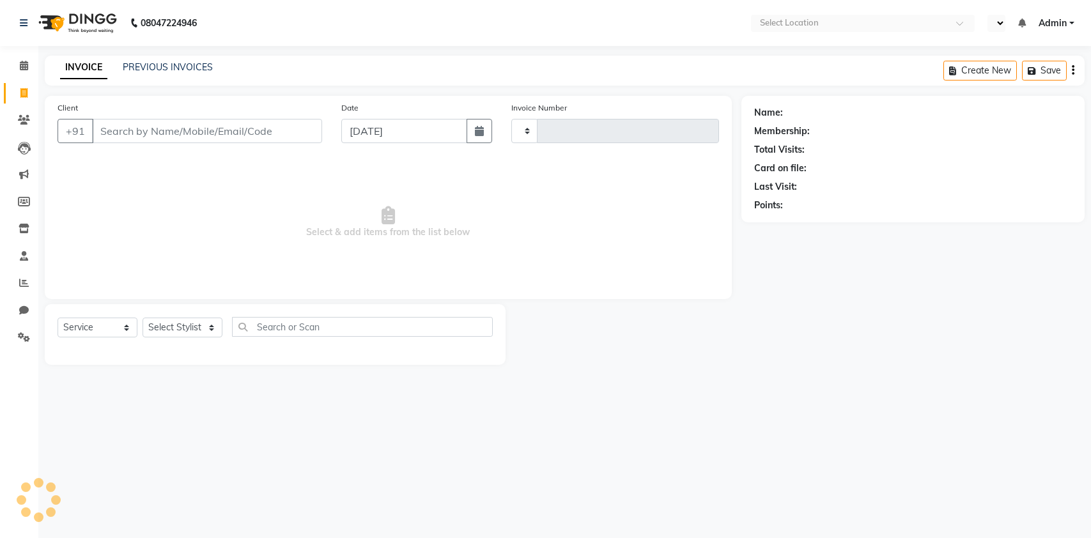
select select "service"
type input "1041"
select select "en"
select select "6693"
click at [164, 74] on div "INVOICE PREVIOUS INVOICES" at bounding box center [136, 68] width 183 height 15
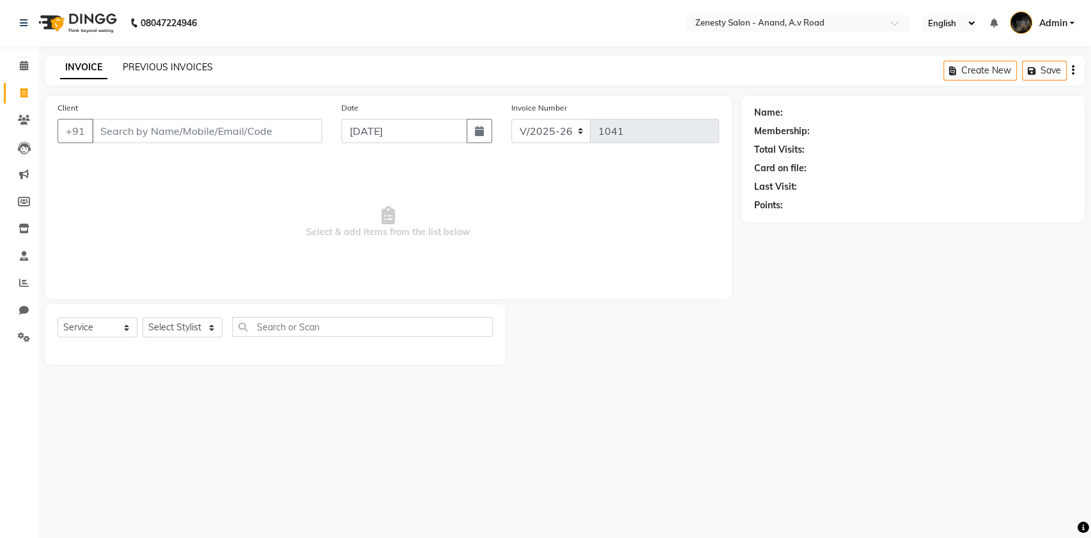
click at [153, 70] on link "PREVIOUS INVOICES" at bounding box center [168, 67] width 90 height 12
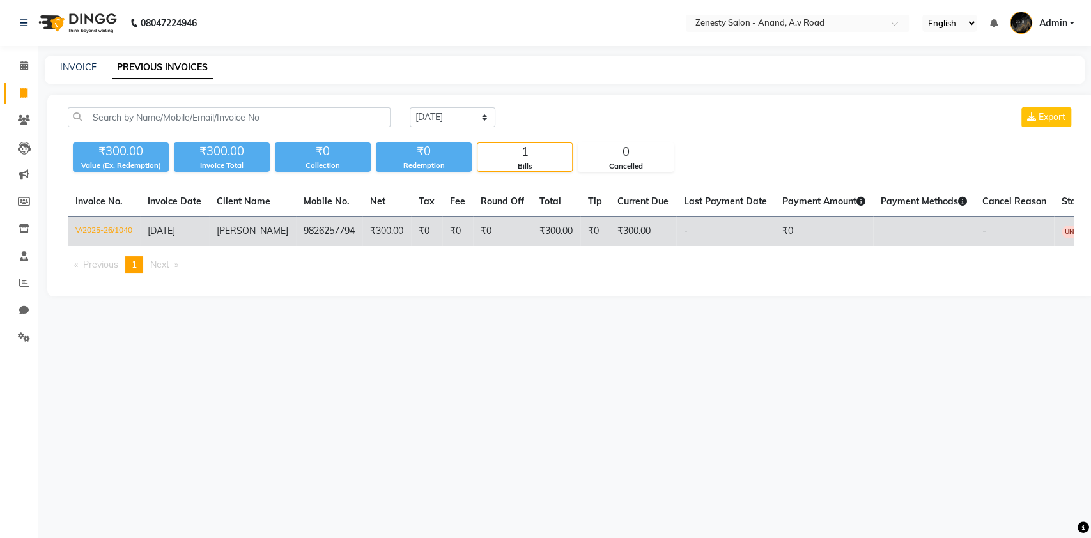
click at [296, 221] on td "9826257794" at bounding box center [329, 232] width 66 height 30
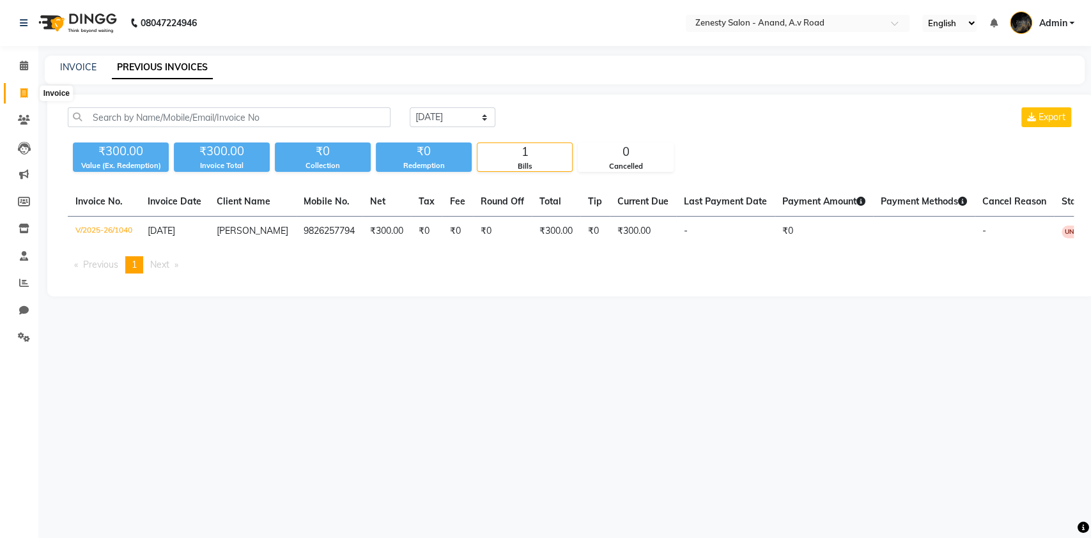
click at [30, 86] on span at bounding box center [24, 93] width 22 height 15
select select "service"
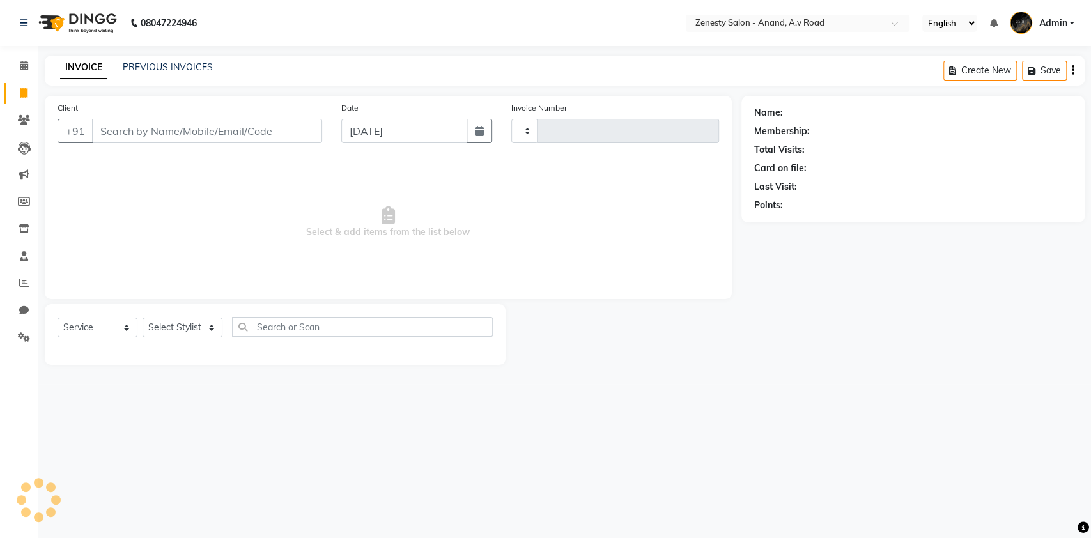
type input "1041"
select select "6693"
click at [777, 20] on input "text" at bounding box center [784, 24] width 185 height 13
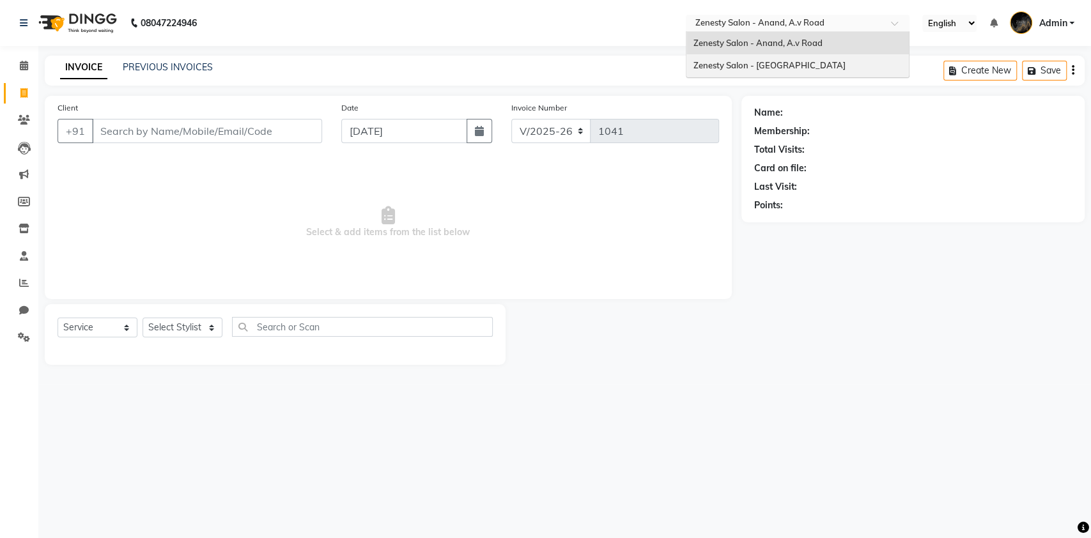
click at [741, 61] on span "Zenesty Salon - [GEOGRAPHIC_DATA]" at bounding box center [769, 65] width 152 height 10
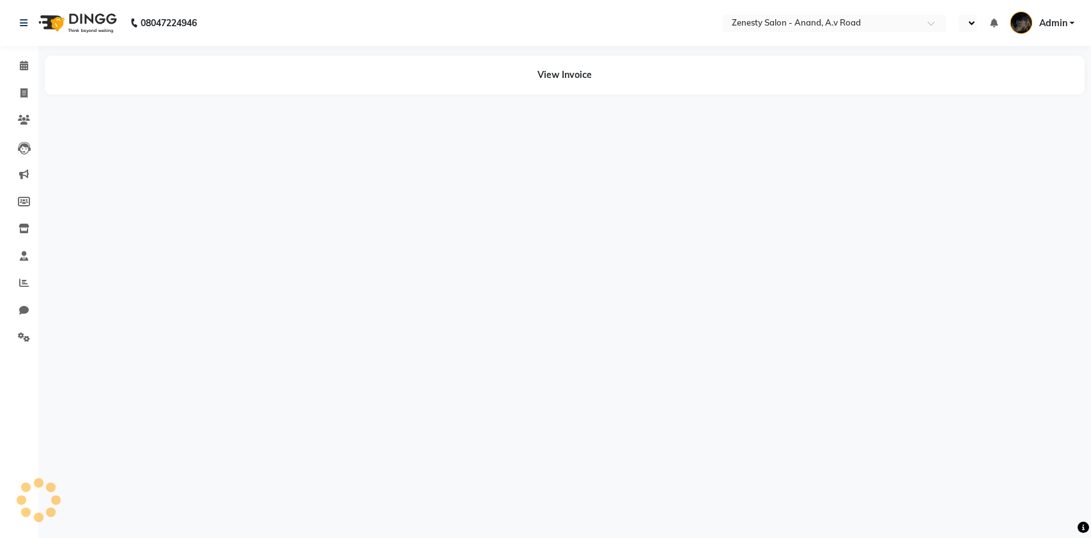
select select "en"
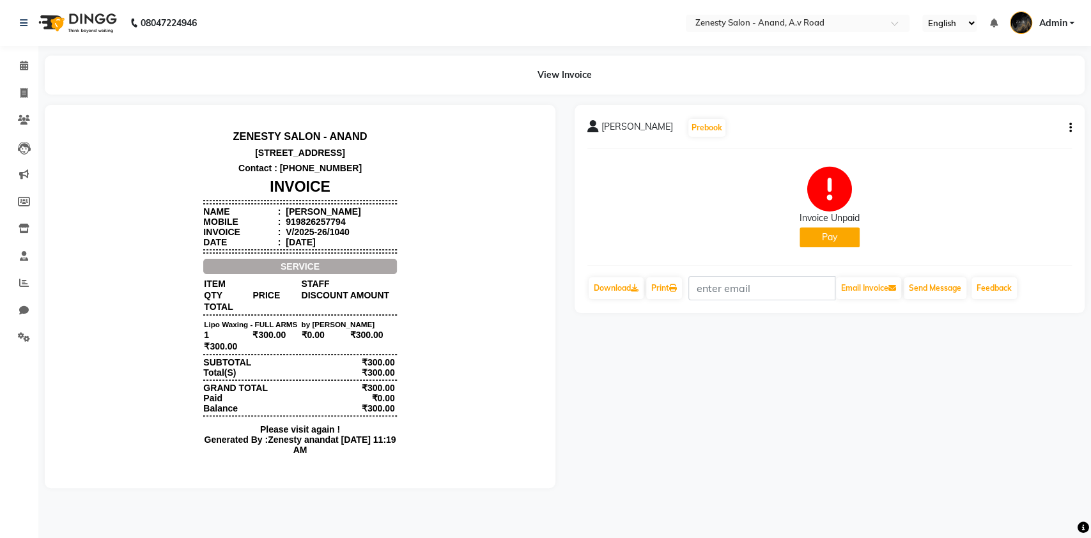
click at [1069, 128] on icon "button" at bounding box center [1070, 128] width 3 height 1
click at [976, 161] on div "Print Settings" at bounding box center [1007, 160] width 88 height 16
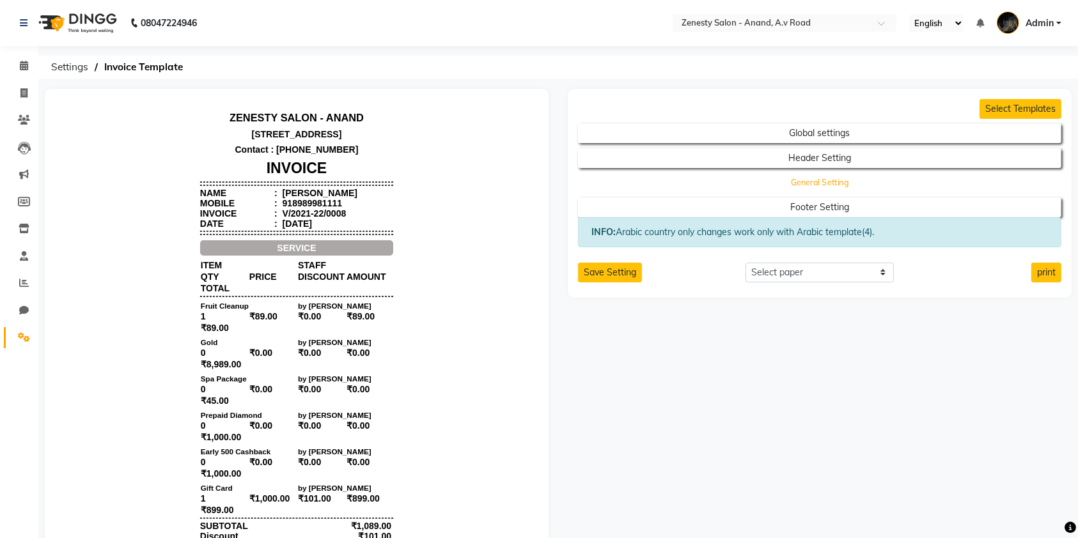
click at [819, 189] on button "General Setting" at bounding box center [819, 183] width 435 height 18
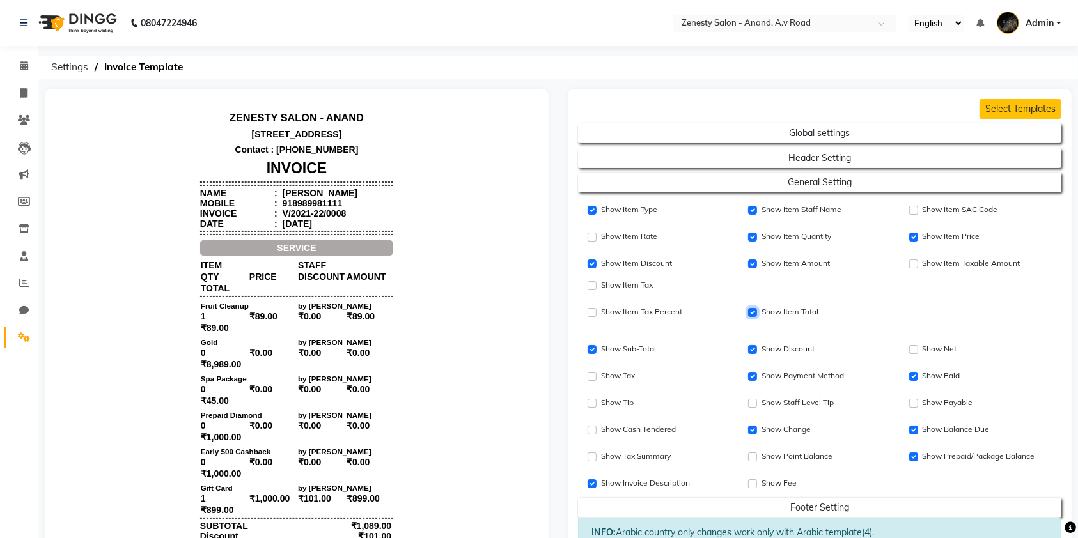
click at [752, 309] on input "Show Item Price" at bounding box center [752, 312] width 9 height 9
checkbox input "false"
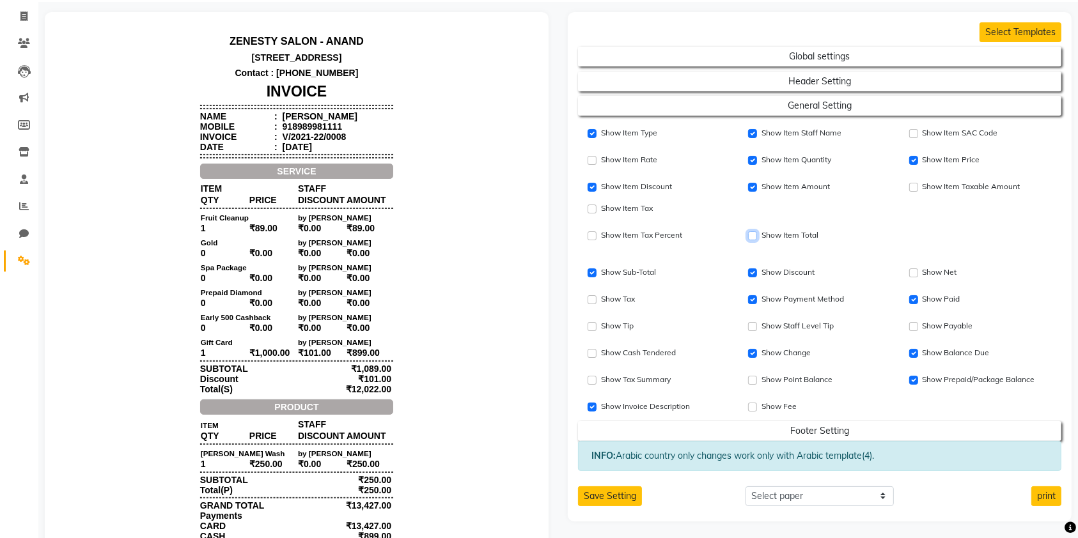
scroll to position [170, 0]
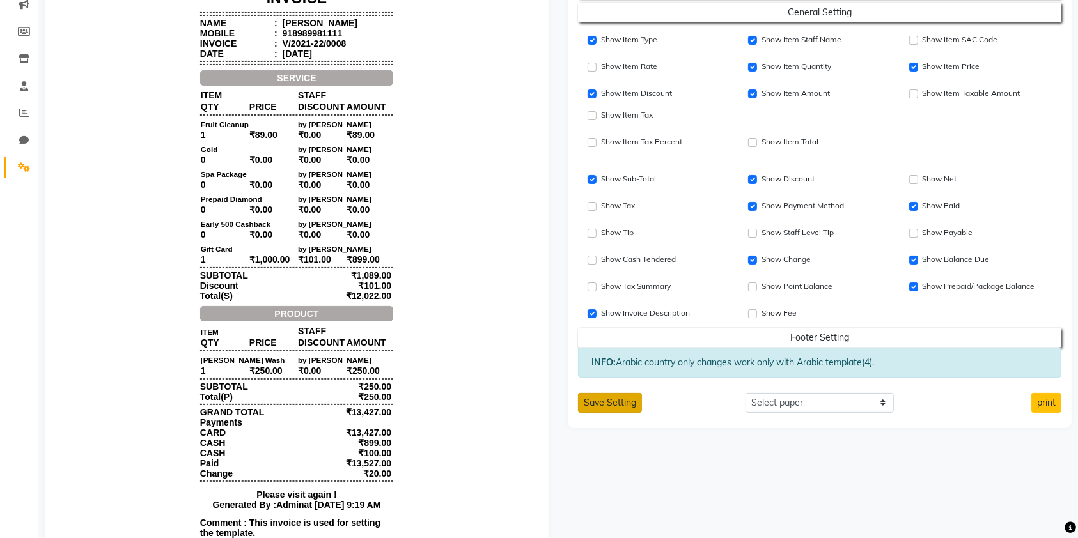
click at [592, 402] on button "Save Setting" at bounding box center [610, 403] width 64 height 20
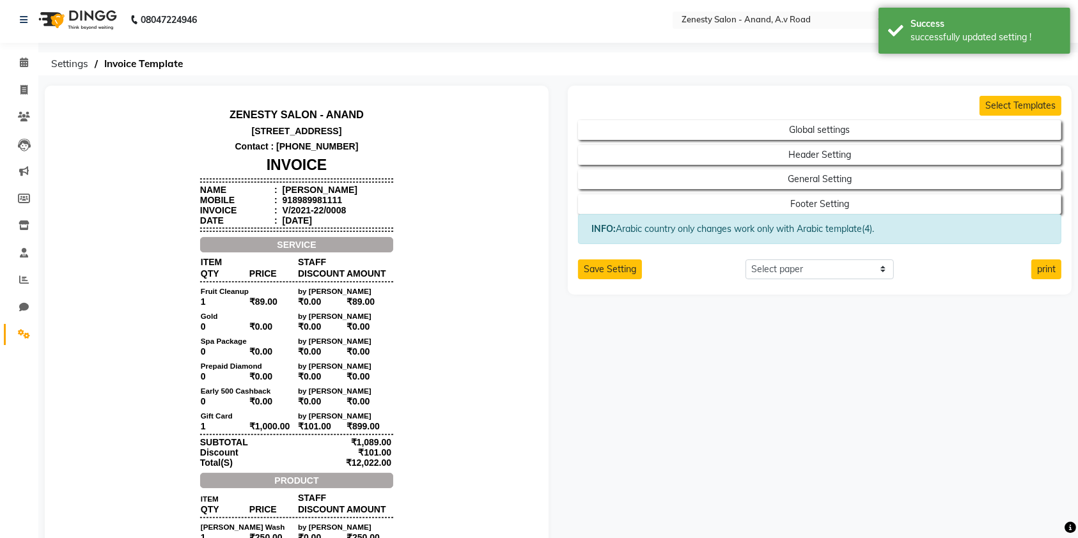
scroll to position [0, 0]
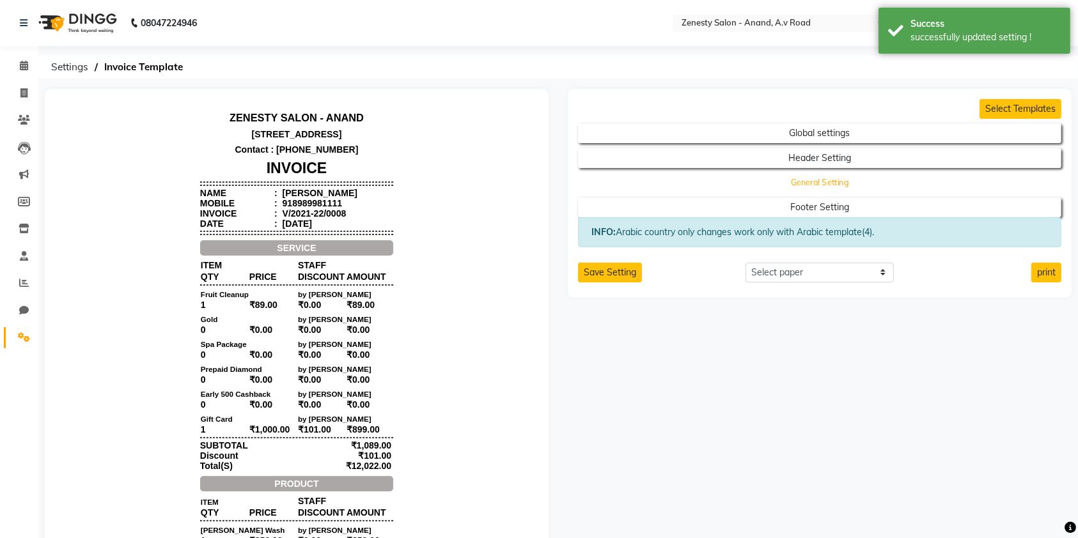
click at [813, 185] on button "General Setting" at bounding box center [819, 183] width 435 height 18
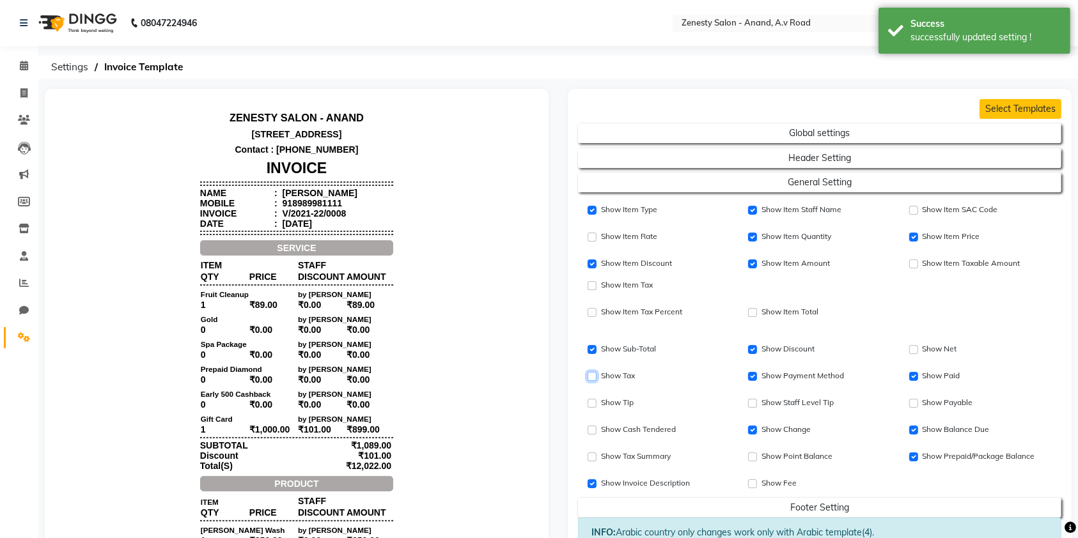
click at [338, 478] on input "Show Tax" at bounding box center [308, 483] width 59 height 10
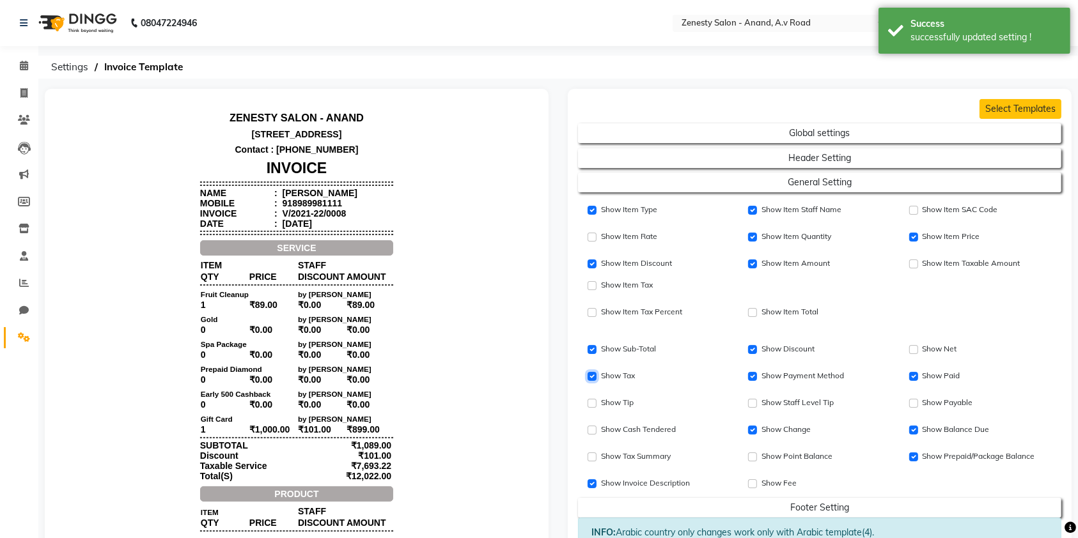
click at [592, 376] on input "Show Tax" at bounding box center [591, 376] width 9 height 9
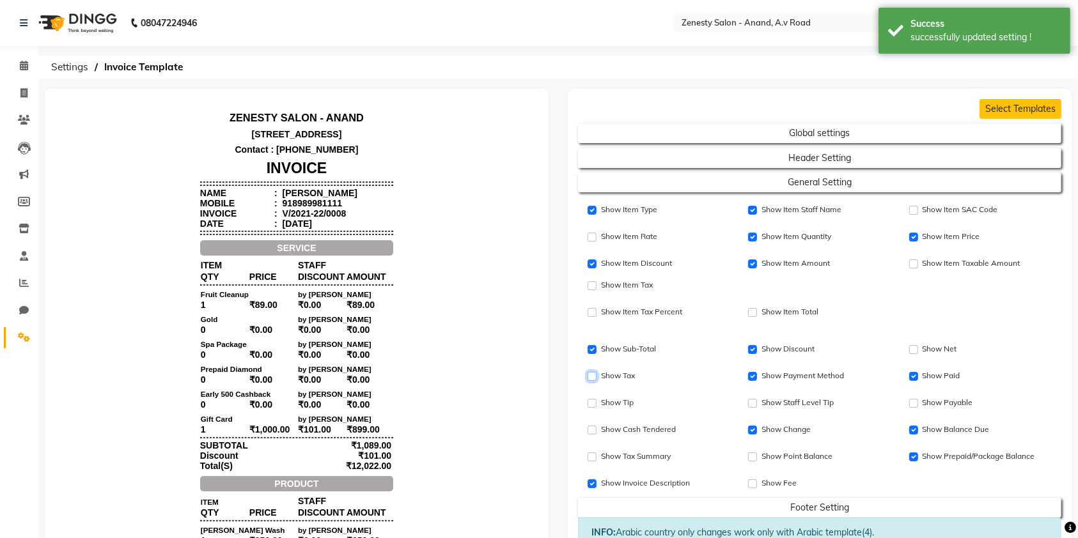
click at [592, 376] on input "Show Tax" at bounding box center [591, 376] width 9 height 9
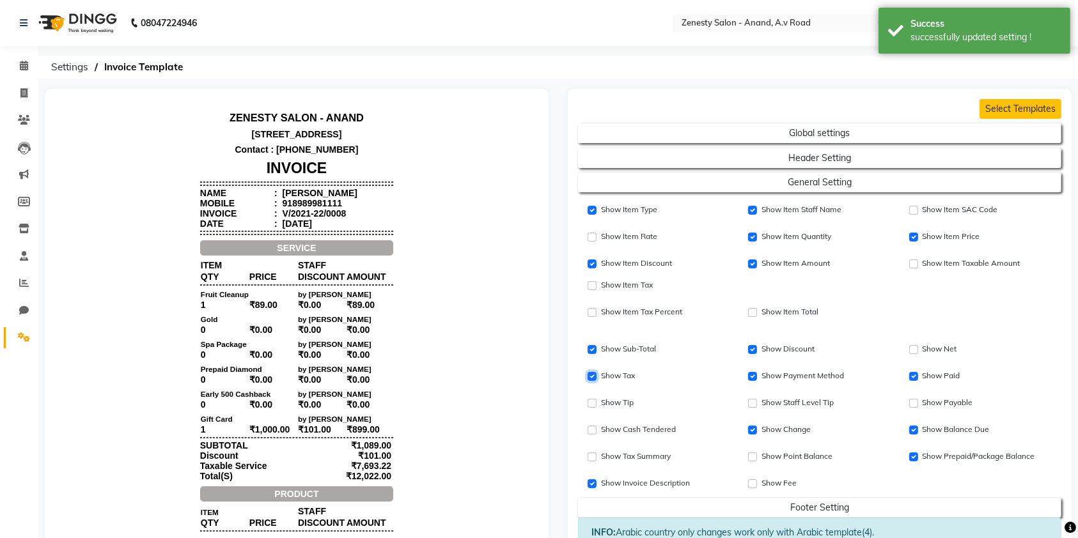
click at [592, 376] on input "Show Tax" at bounding box center [591, 376] width 9 height 9
checkbox input "false"
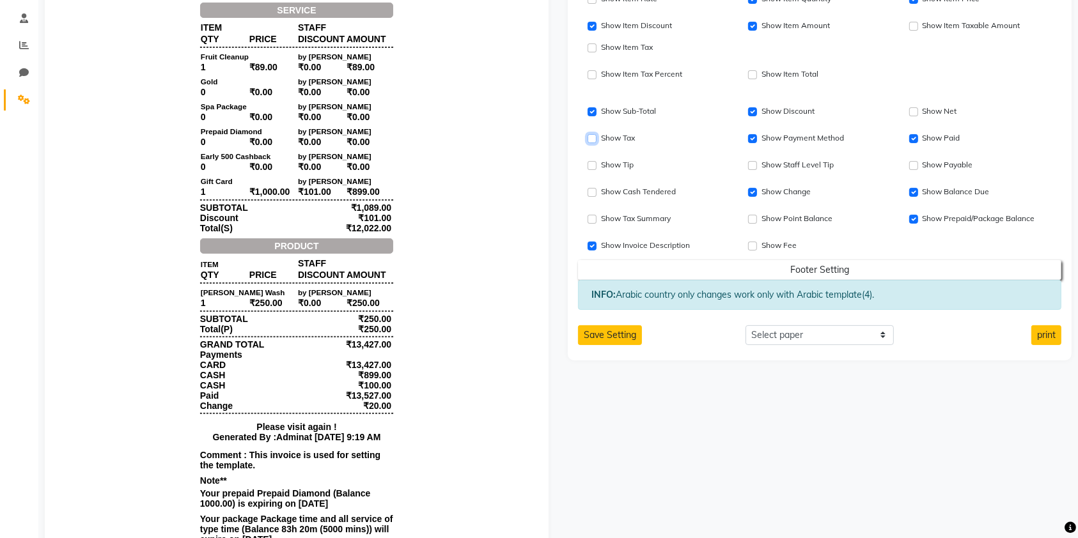
scroll to position [355, 0]
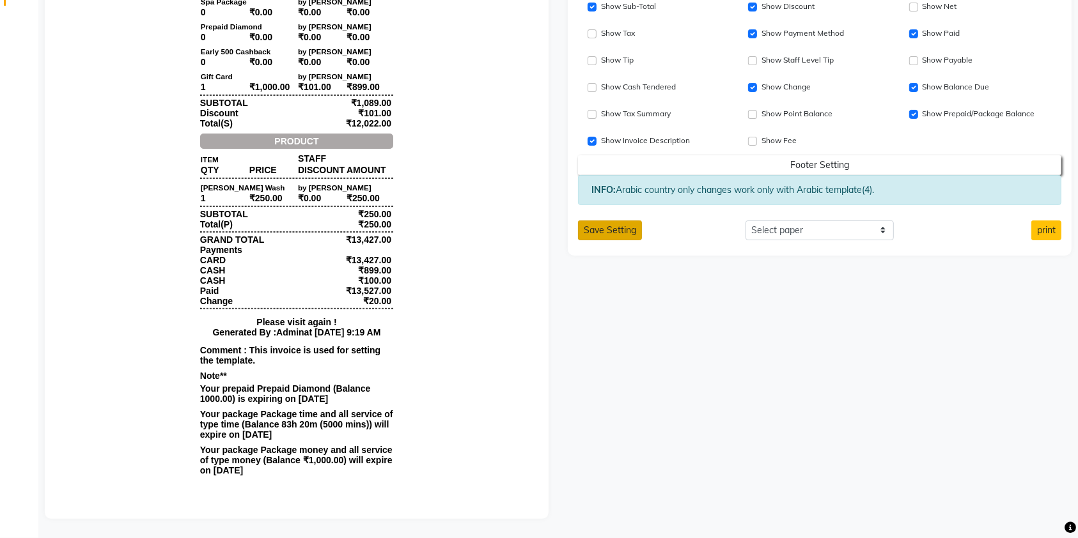
click at [593, 222] on button "Save Setting" at bounding box center [610, 231] width 64 height 20
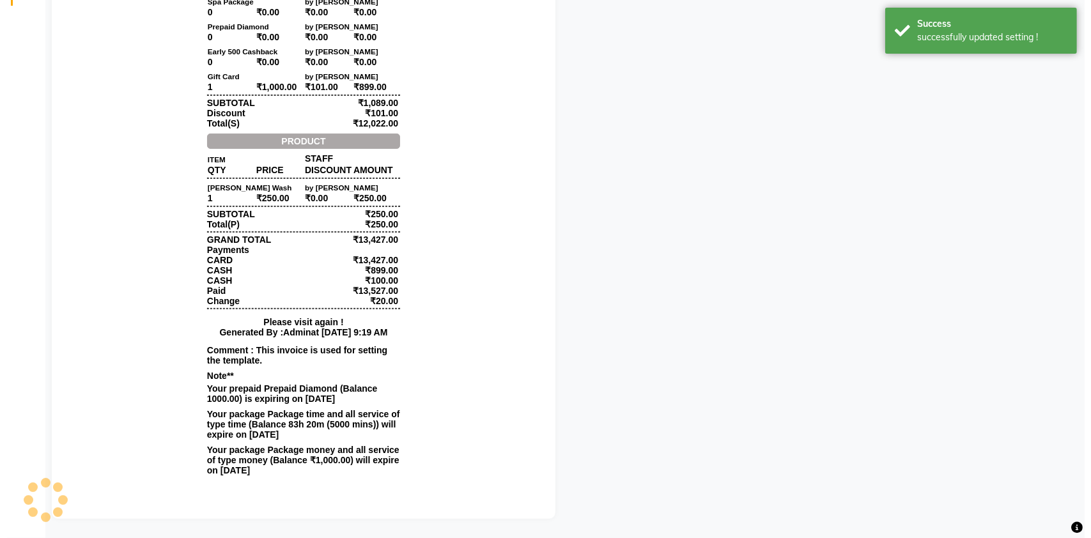
scroll to position [0, 0]
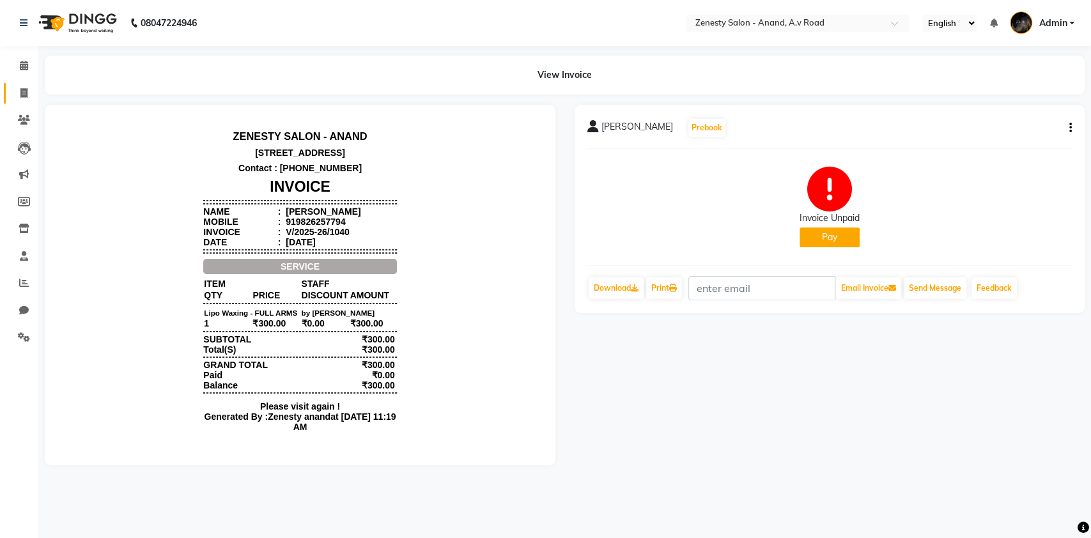
click at [24, 86] on span at bounding box center [24, 93] width 22 height 15
select select "service"
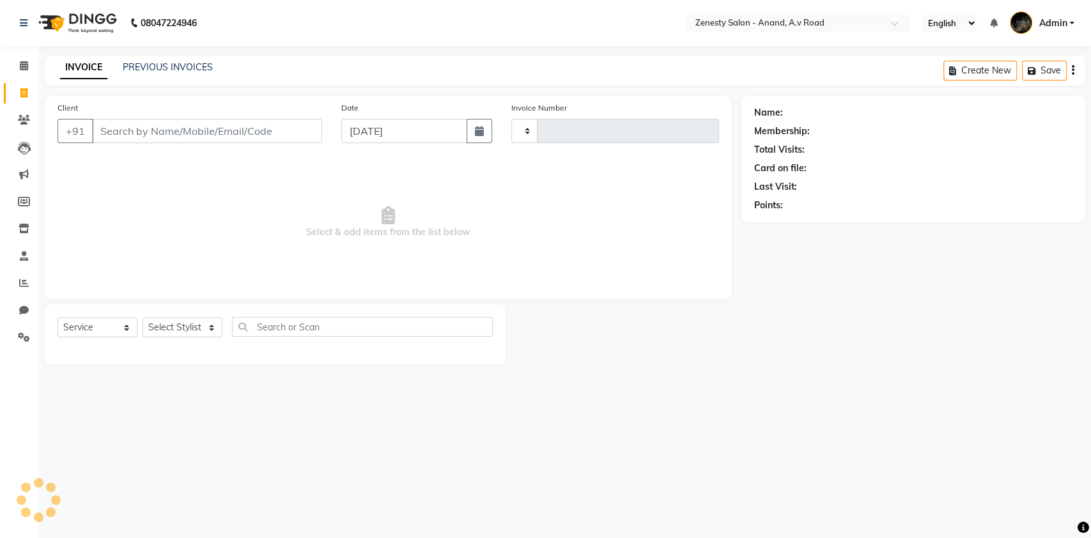
type input "1041"
select select "6693"
click at [139, 49] on div "08047224946 Select Location × Zenesty Salon - Anand, A.v Road English ENGLISH E…" at bounding box center [545, 269] width 1091 height 538
click at [147, 70] on link "PREVIOUS INVOICES" at bounding box center [168, 67] width 90 height 12
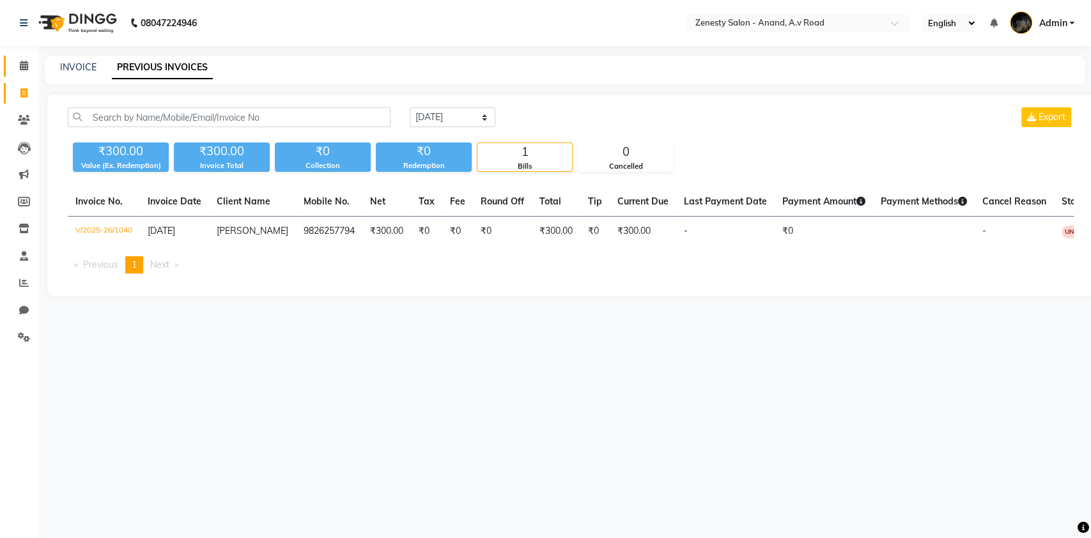
click at [31, 61] on span at bounding box center [24, 66] width 22 height 15
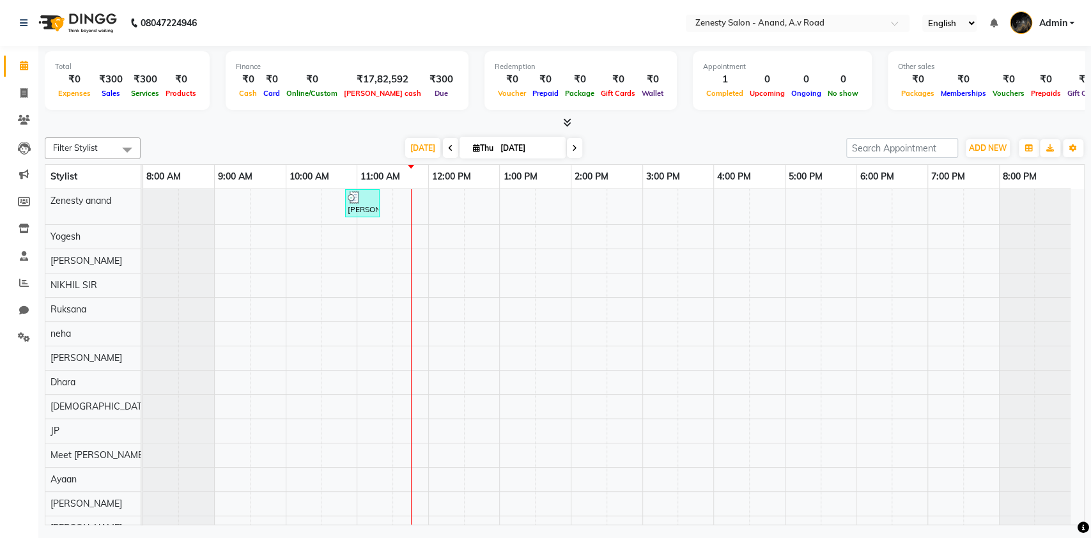
scroll to position [52, 0]
click at [24, 254] on icon at bounding box center [24, 256] width 8 height 10
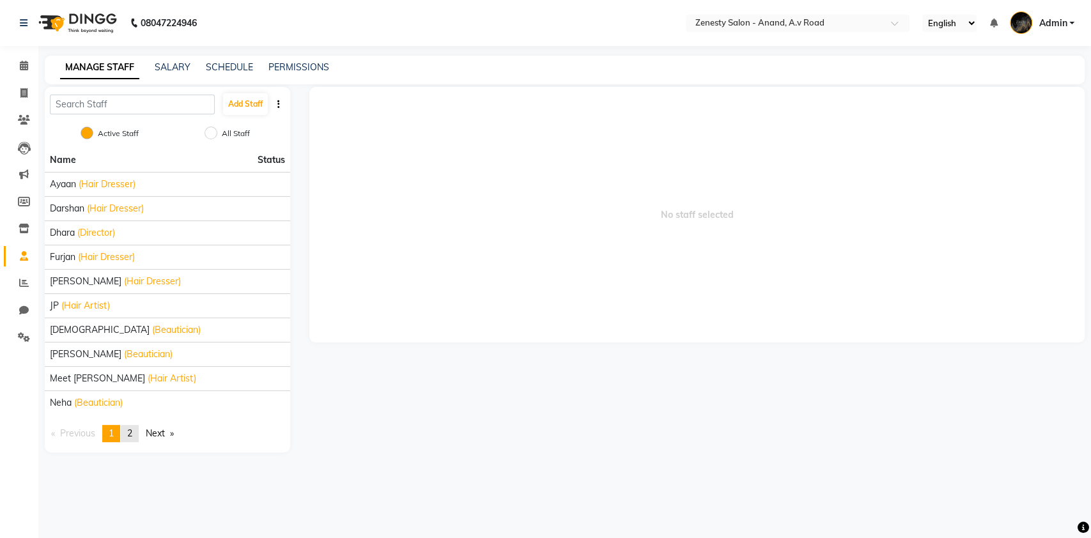
click at [132, 433] on span "2" at bounding box center [129, 434] width 5 height 12
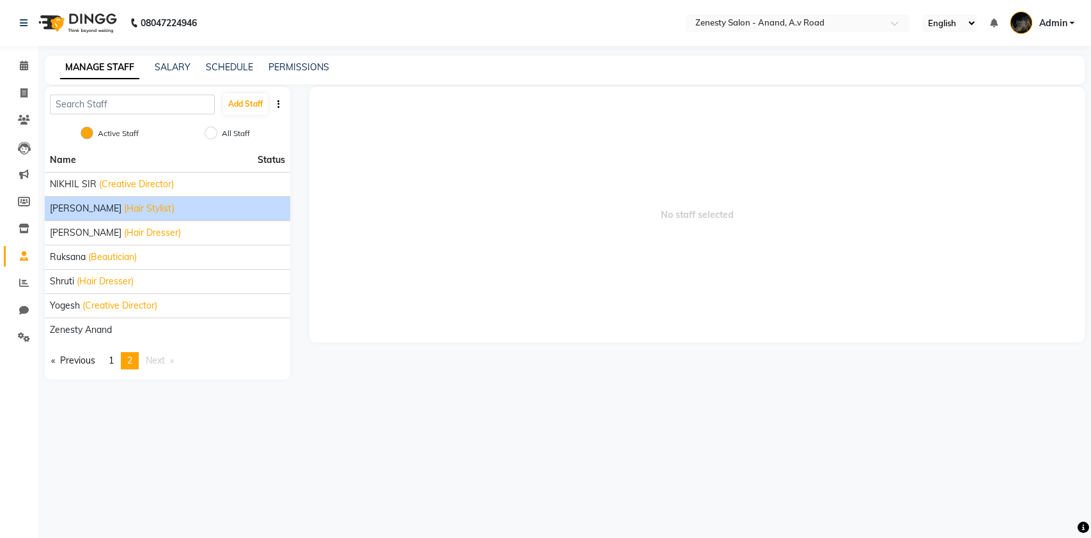
click at [124, 215] on span "(Hair Stylist)" at bounding box center [149, 208] width 50 height 13
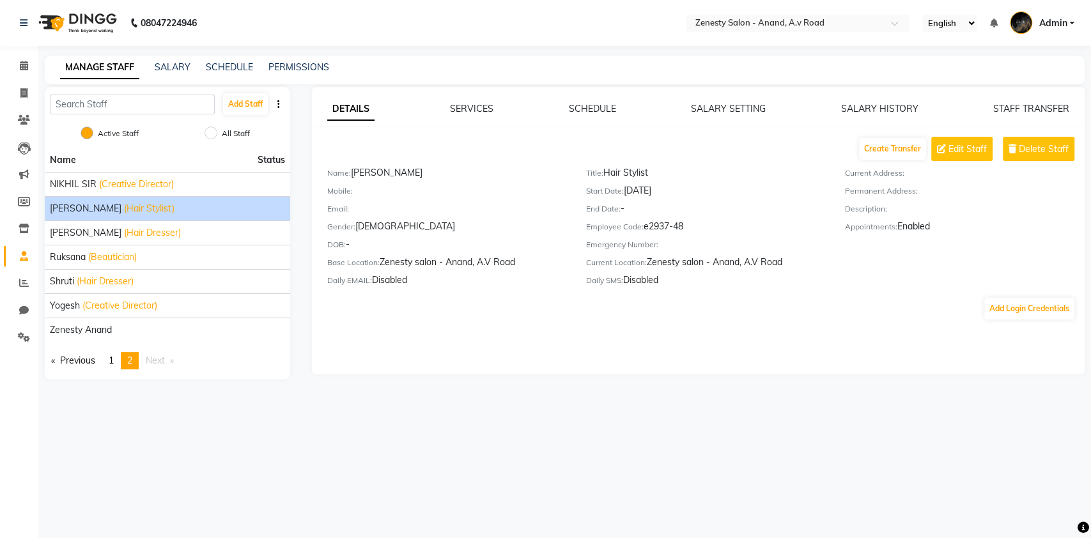
click at [750, 96] on div "DETAILS SERVICES SCHEDULE SALARY SETTING SALARY HISTORY STAFF TRANSFER Create T…" at bounding box center [698, 231] width 773 height 288
click at [20, 89] on icon at bounding box center [23, 93] width 7 height 10
select select "service"
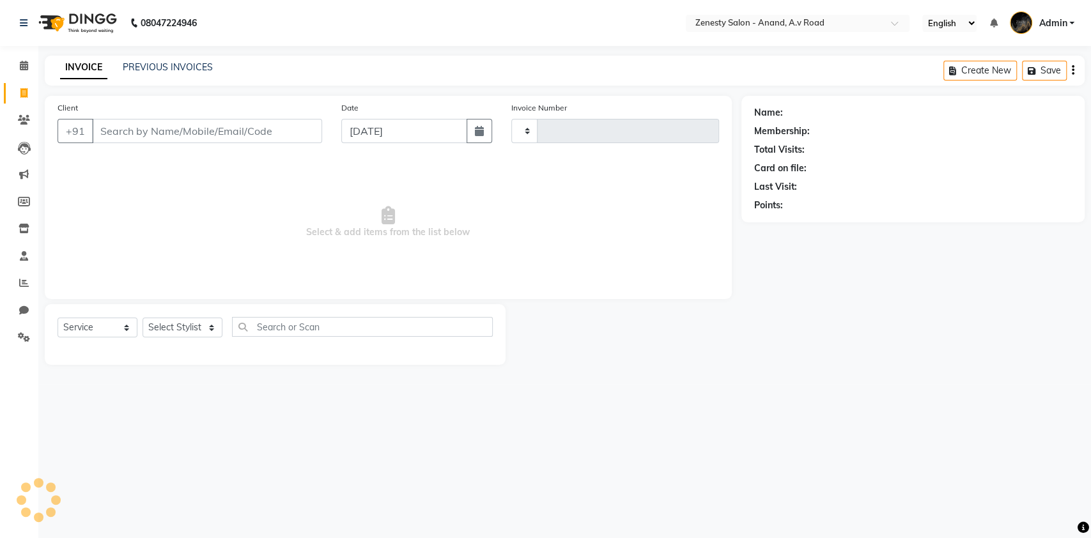
type input "1041"
select select "6693"
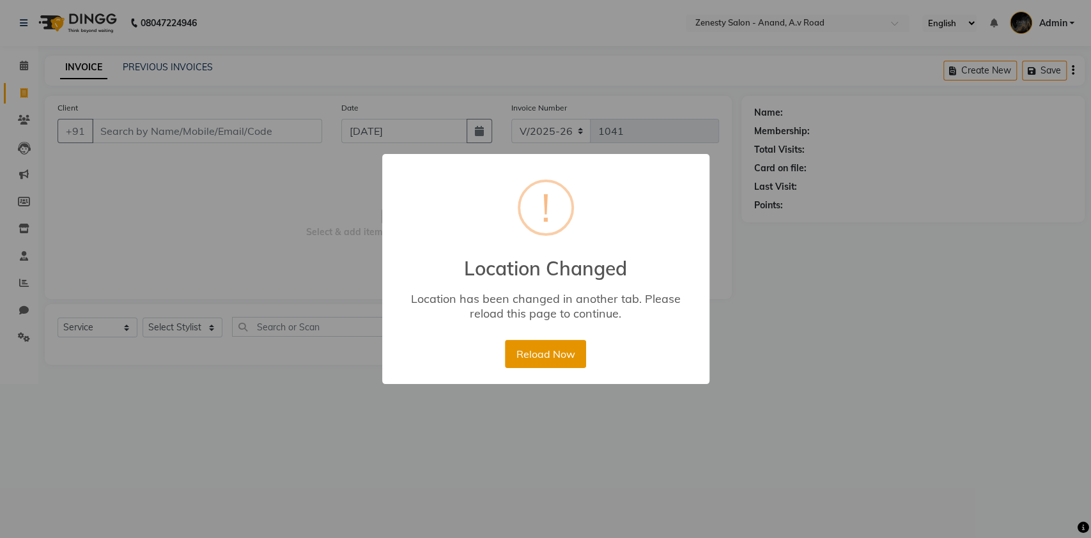
click at [543, 350] on button "Reload Now" at bounding box center [545, 354] width 81 height 28
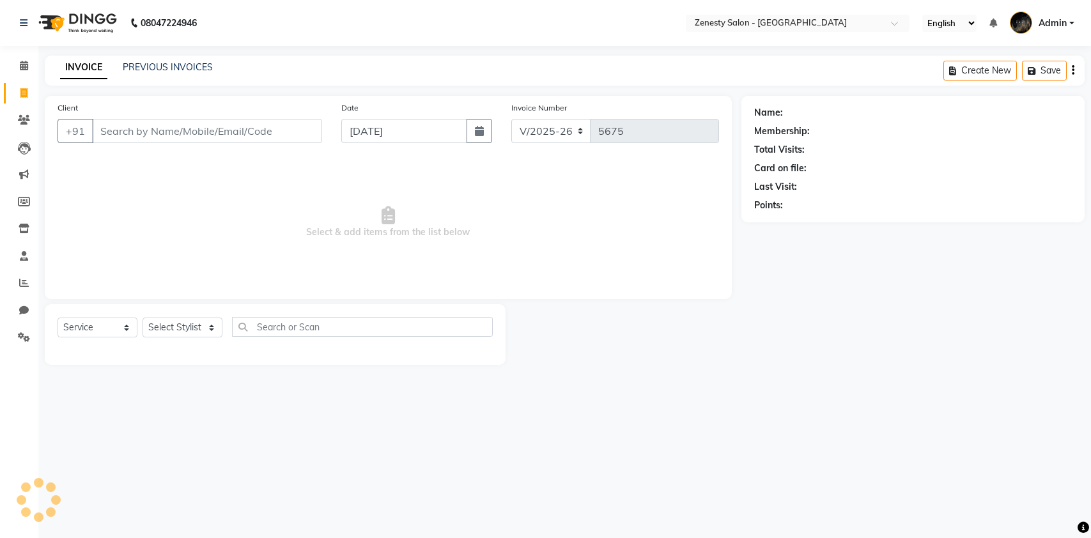
select select "5713"
select select "service"
select select "5713"
select select "service"
